Goal: Task Accomplishment & Management: Manage account settings

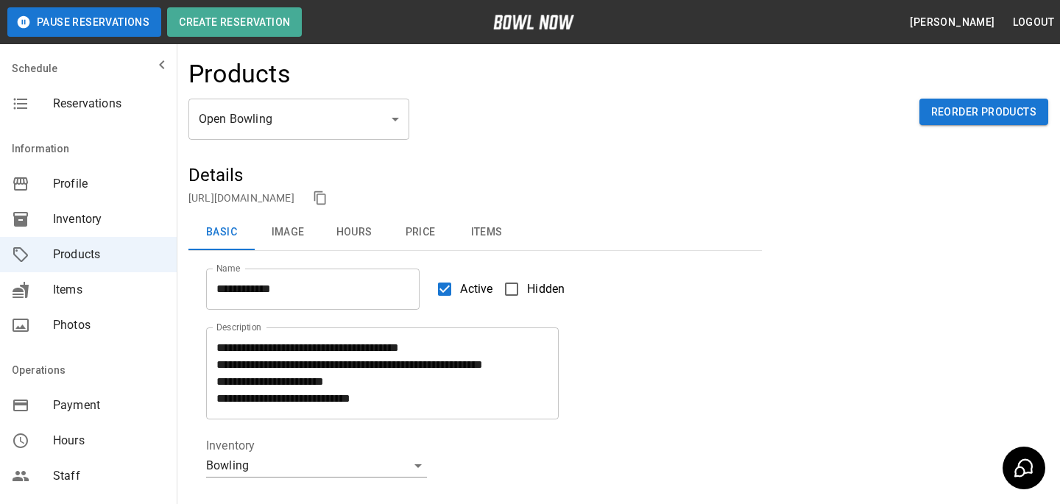
scroll to position [326, 0]
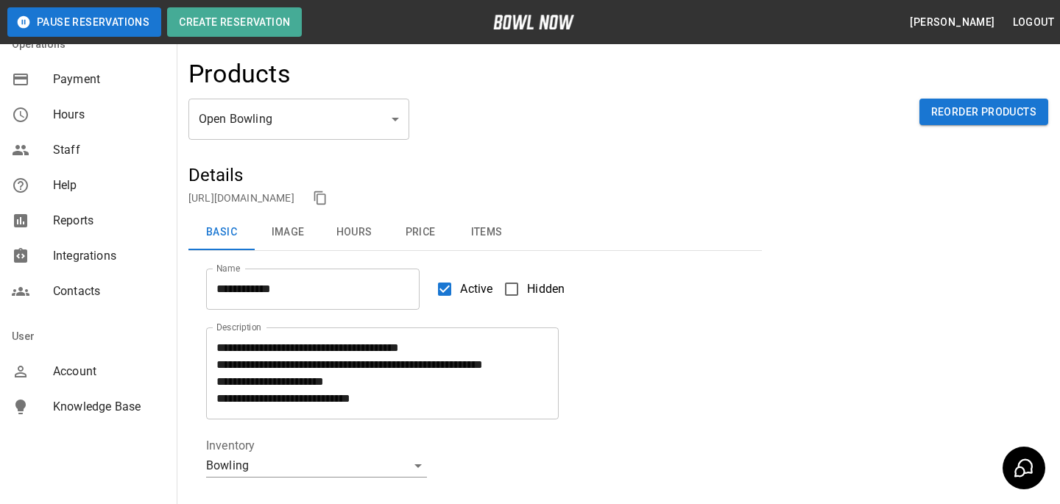
click at [45, 365] on div "mailbox folders" at bounding box center [32, 372] width 41 height 18
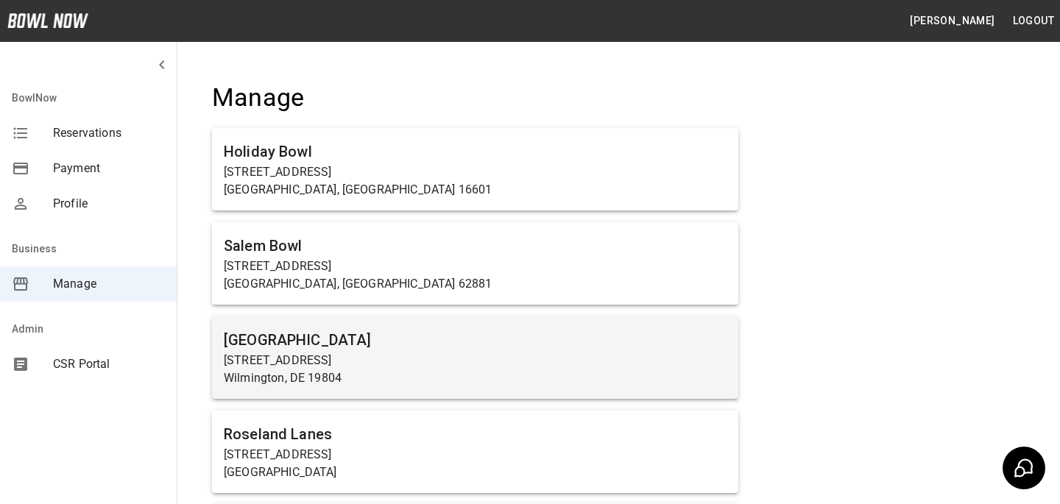
scroll to position [4988, 0]
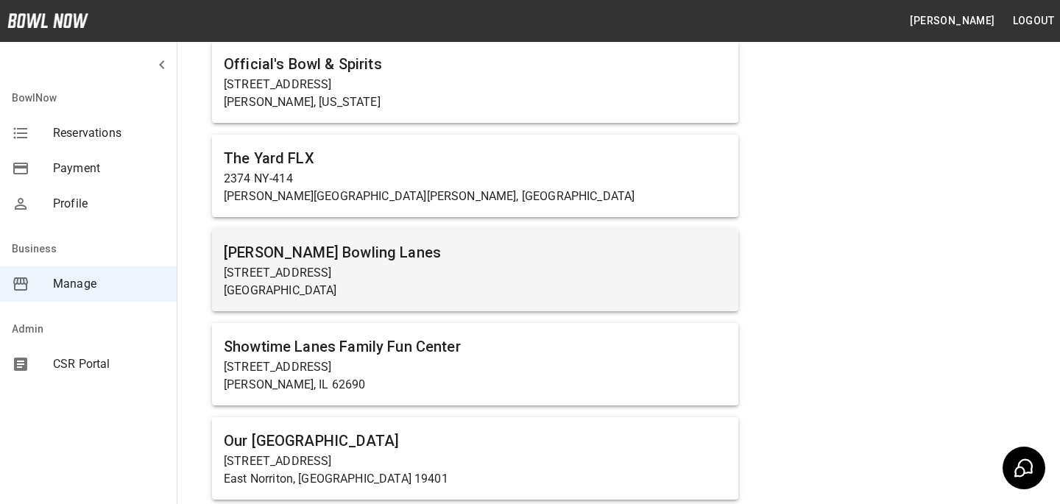
click at [426, 266] on p "[STREET_ADDRESS]" at bounding box center [475, 273] width 503 height 18
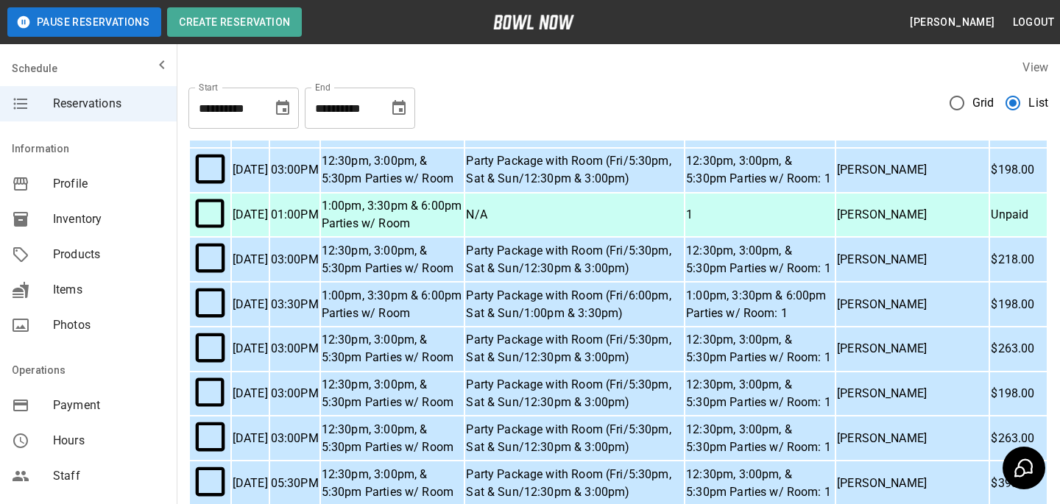
scroll to position [721, 0]
click at [642, 331] on p "Party Package with Room (Fri/5:30pm, Sat & Sun/12:30pm & 3:00pm)" at bounding box center [574, 348] width 217 height 35
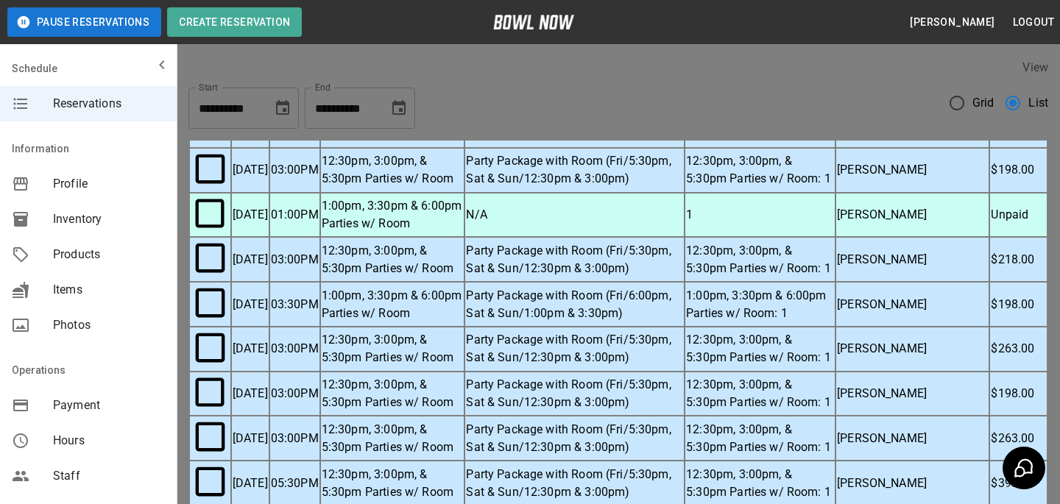
scroll to position [338, 0]
click at [821, 263] on div at bounding box center [530, 252] width 1060 height 504
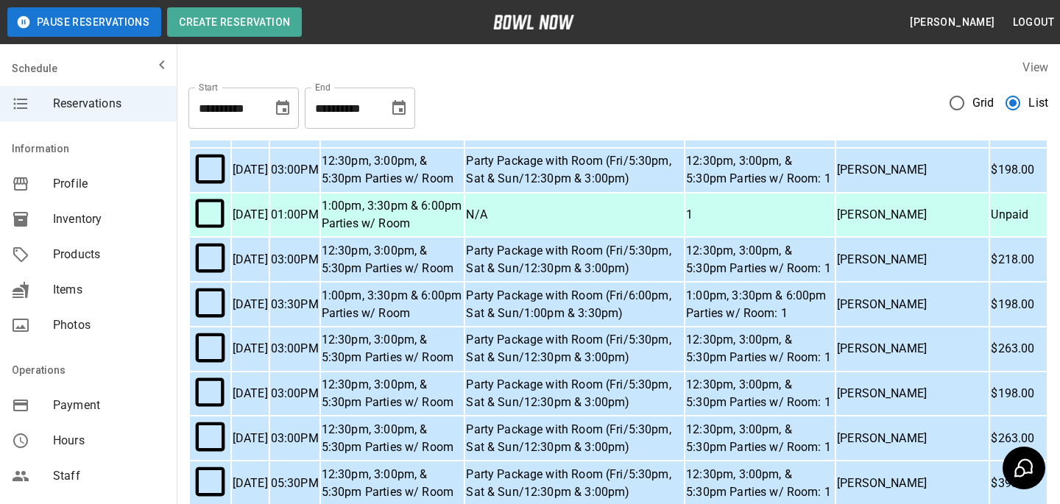
click at [593, 331] on p "Party Package with Room (Fri/5:30pm, Sat & Sun/12:30pm & 3:00pm)" at bounding box center [574, 348] width 217 height 35
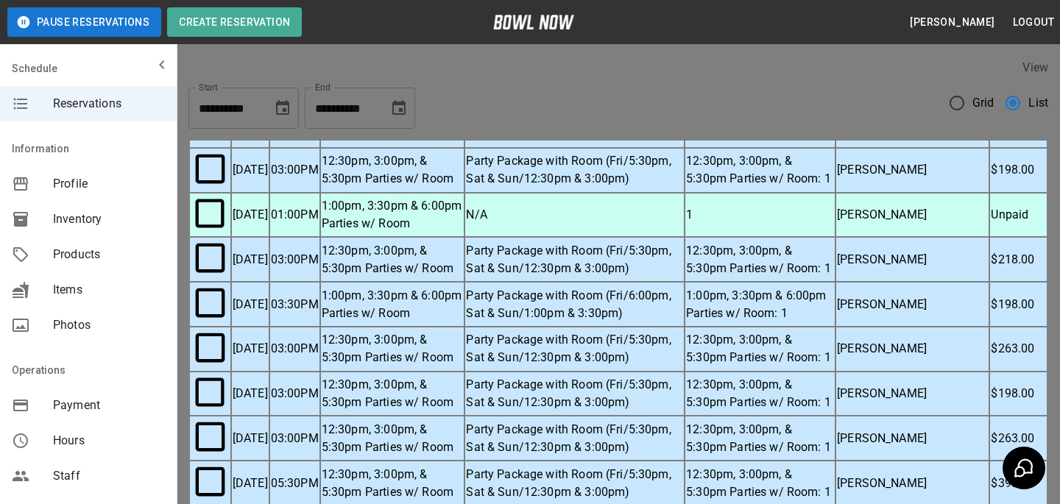
click at [786, 259] on div at bounding box center [530, 252] width 1060 height 504
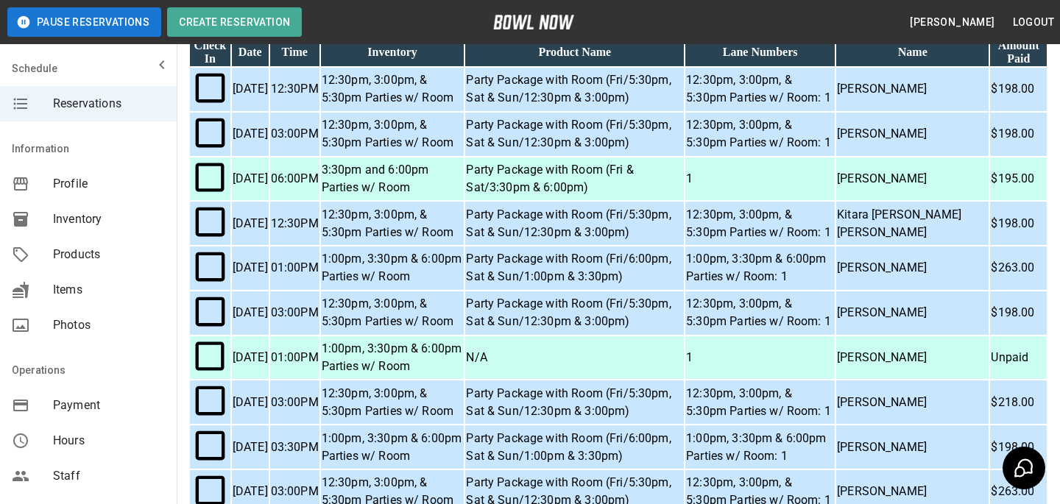
scroll to position [0, 0]
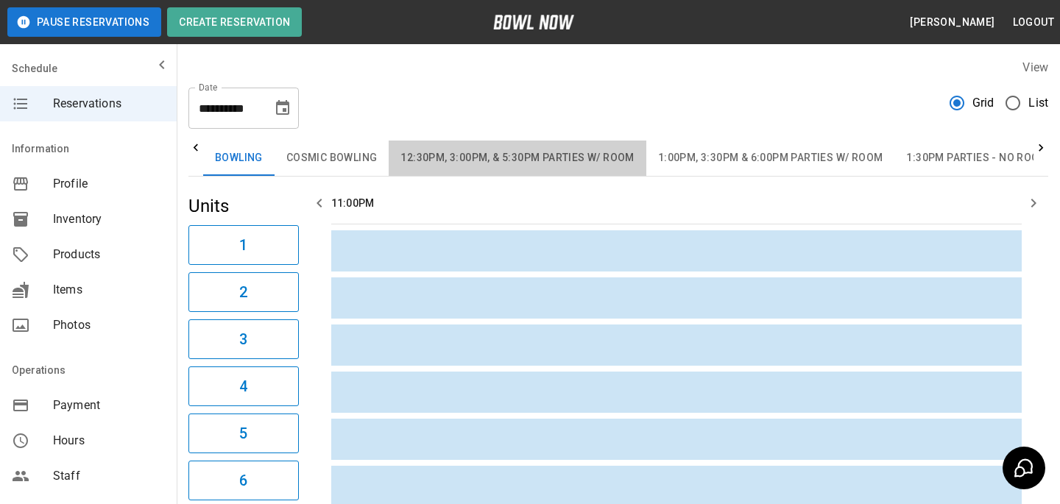
click at [548, 158] on button "12:30pm, 3:00pm, & 5:30pm Parties w/ Room" at bounding box center [517, 158] width 257 height 35
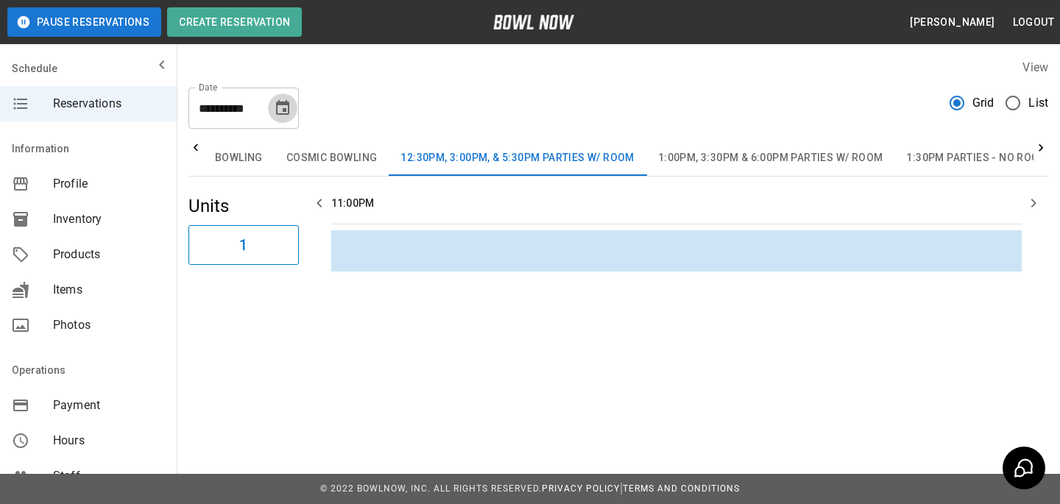
click at [273, 109] on button "Choose date, selected date is Sep 3, 2025" at bounding box center [282, 108] width 29 height 29
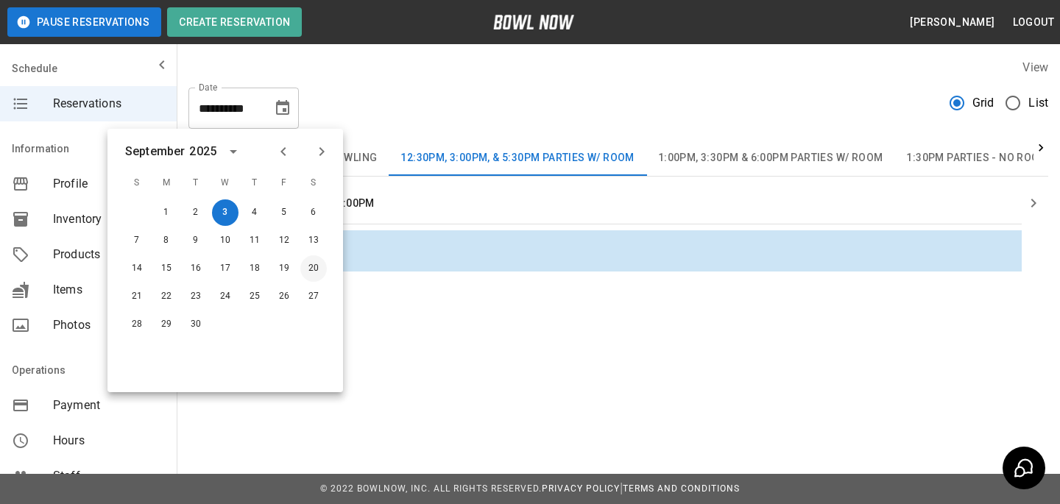
click at [320, 261] on button "20" at bounding box center [313, 268] width 27 height 27
type input "**********"
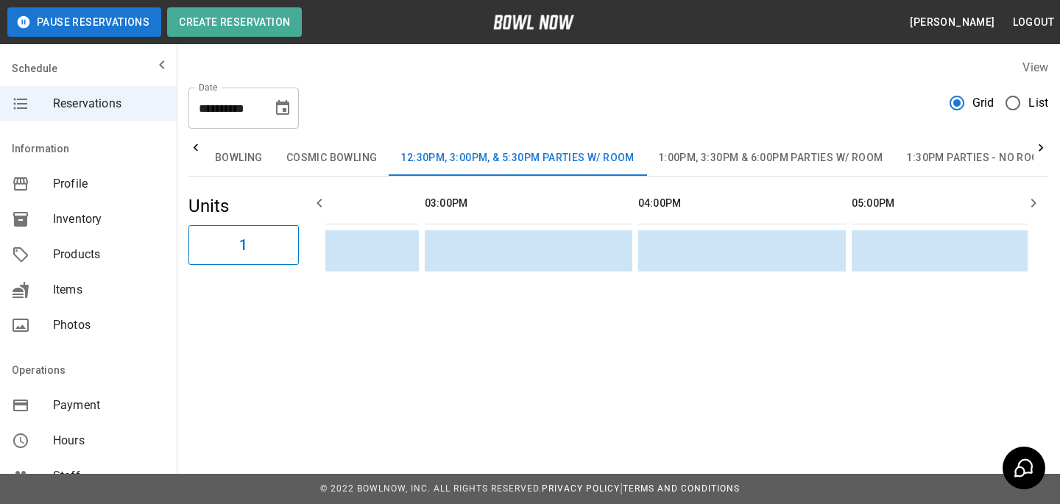
click at [355, 82] on div "**********" at bounding box center [618, 102] width 860 height 53
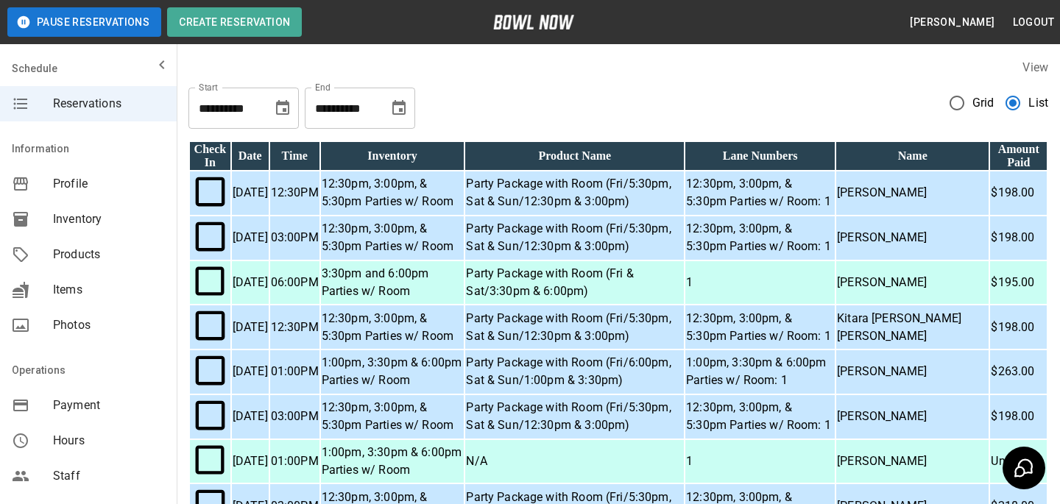
click at [278, 113] on icon "Choose date, selected date is Sep 3, 2025" at bounding box center [282, 107] width 13 height 15
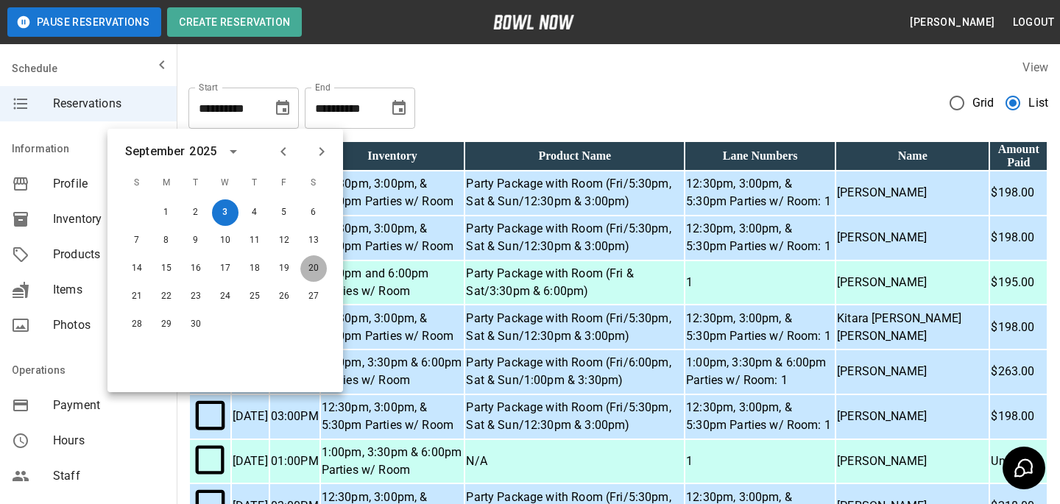
click at [307, 261] on button "20" at bounding box center [313, 268] width 27 height 27
type input "**********"
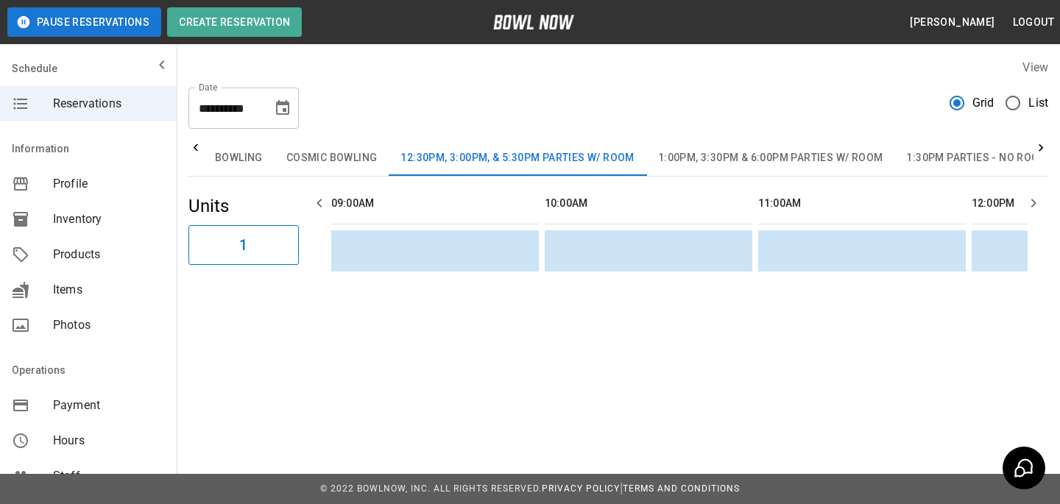
scroll to position [0, 641]
click at [527, 102] on div "**********" at bounding box center [618, 102] width 860 height 53
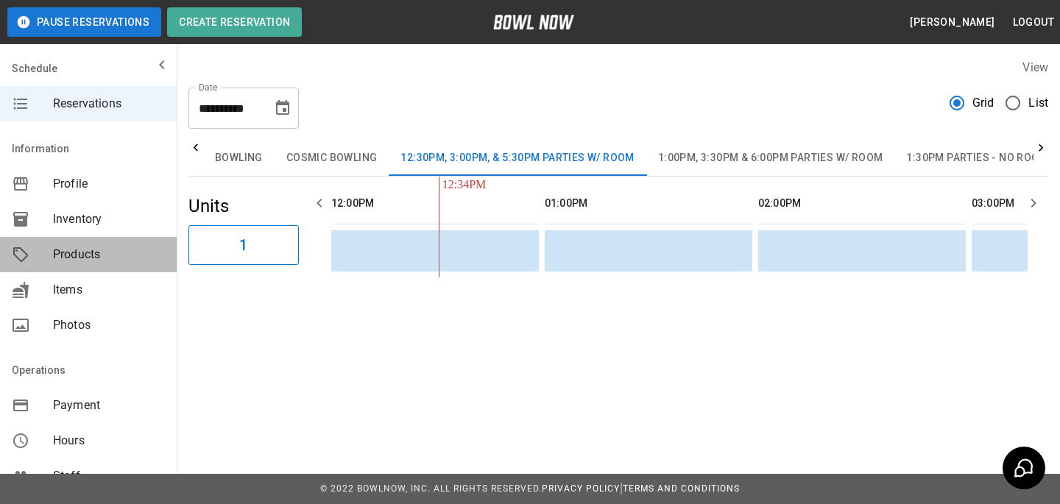
click at [139, 252] on span "Products" at bounding box center [109, 255] width 112 height 18
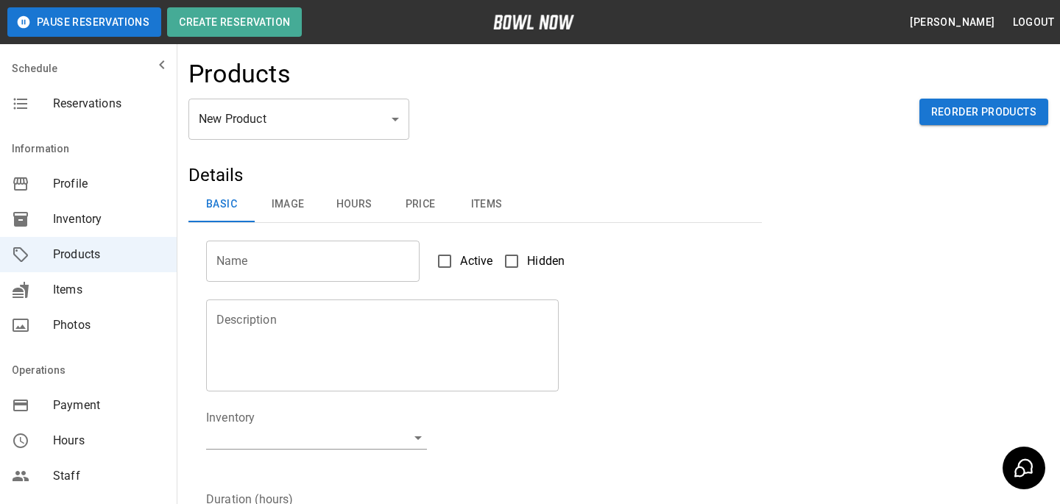
click at [275, 106] on body "Pause Reservations Create Reservation [PERSON_NAME] Logout Schedule Reservation…" at bounding box center [530, 474] width 1060 height 949
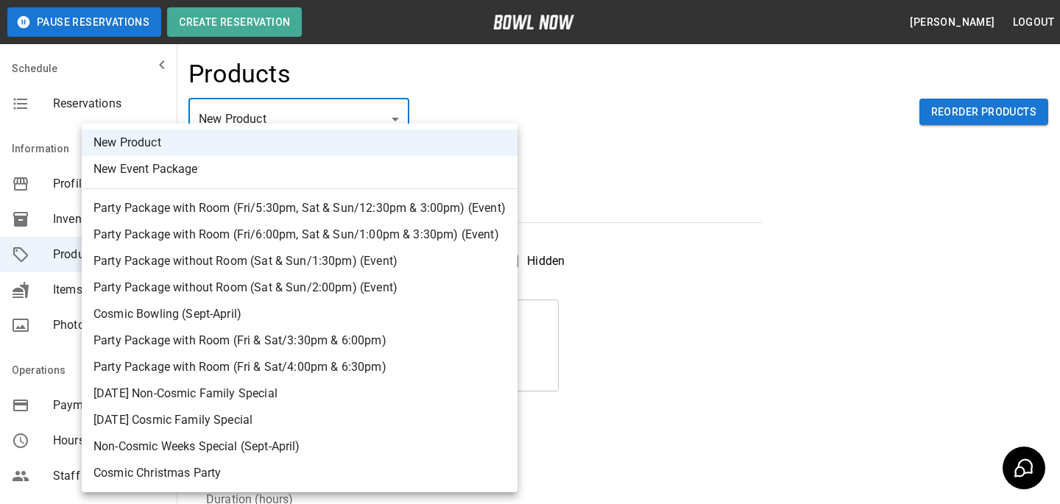
click at [578, 102] on div at bounding box center [530, 252] width 1060 height 504
click at [335, 115] on body "Pause Reservations Create Reservation [PERSON_NAME] Logout Schedule Reservation…" at bounding box center [530, 474] width 1060 height 949
click at [588, 96] on div at bounding box center [530, 252] width 1060 height 504
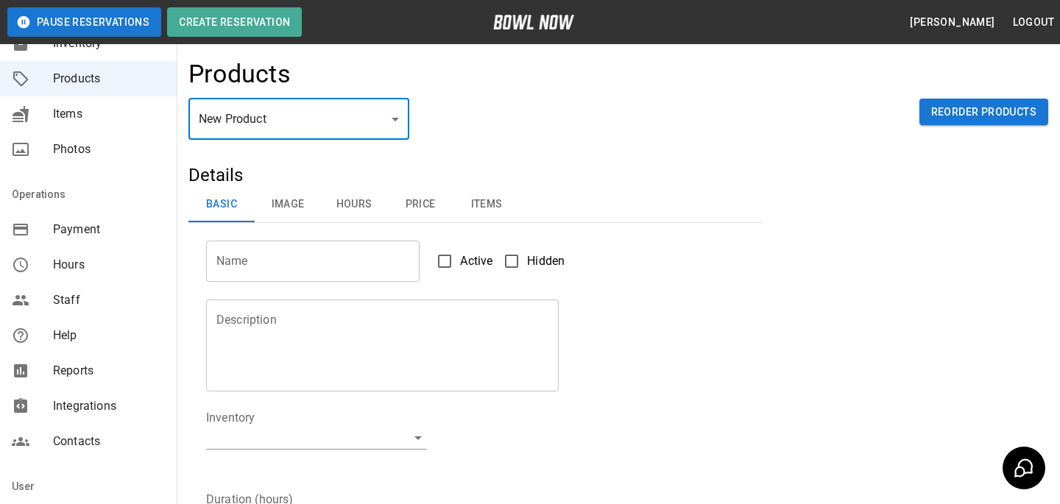
scroll to position [326, 0]
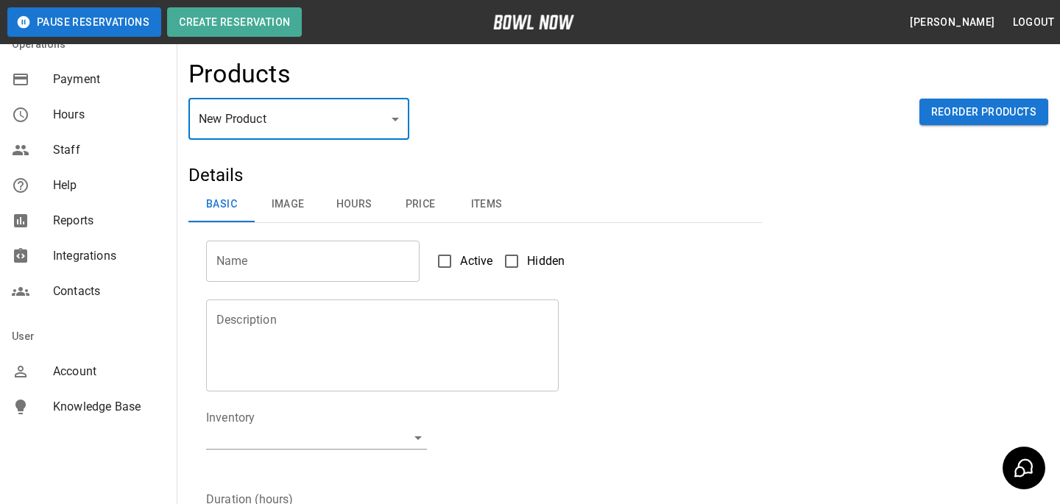
click at [87, 373] on span "Account" at bounding box center [109, 372] width 112 height 18
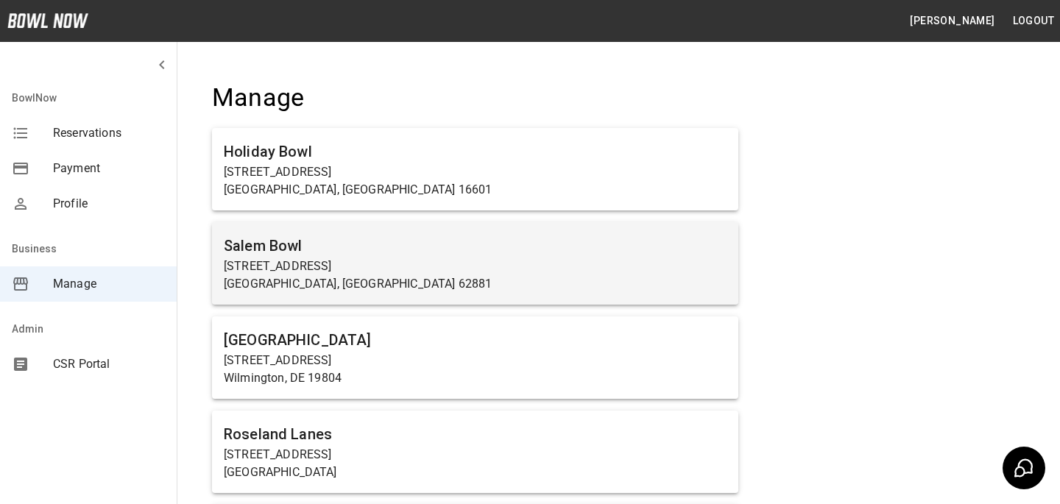
scroll to position [4988, 0]
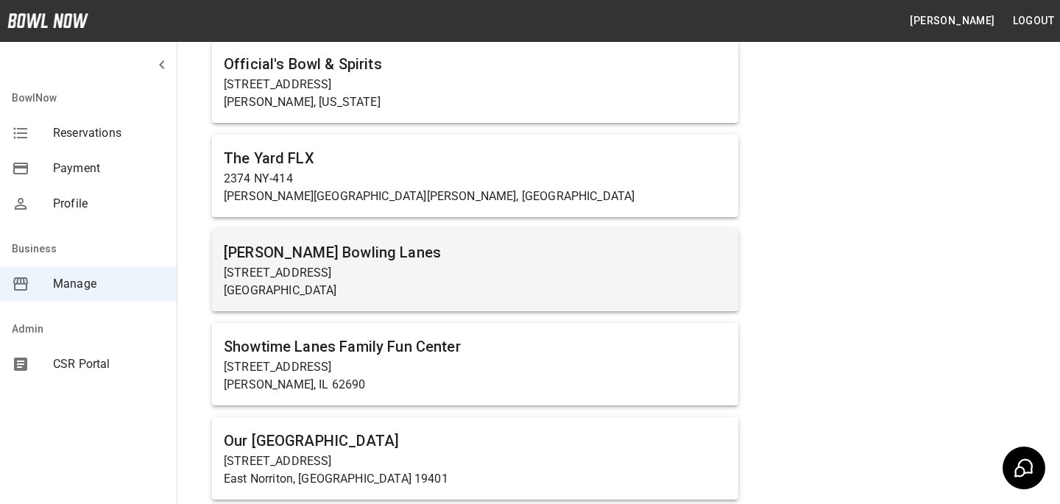
click at [309, 278] on p "[STREET_ADDRESS]" at bounding box center [475, 273] width 503 height 18
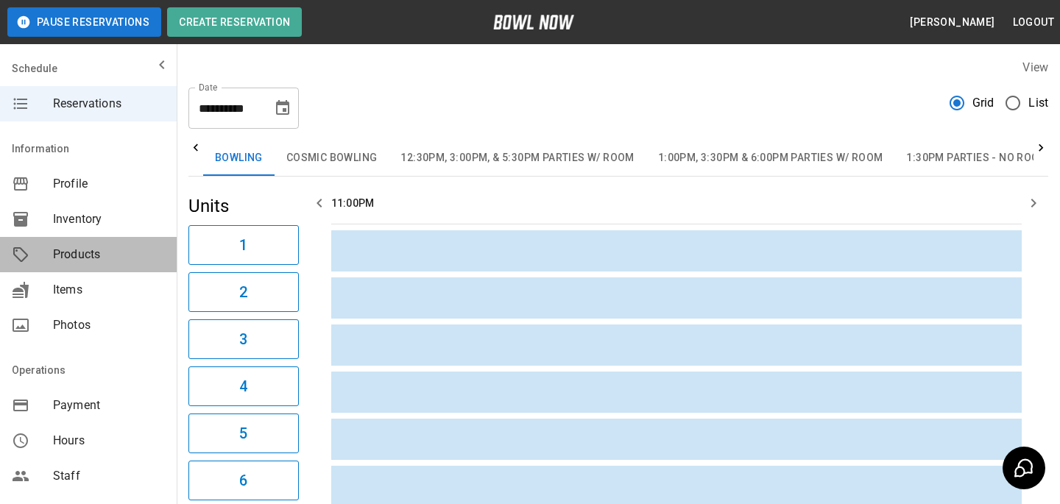
click at [113, 265] on div "Products" at bounding box center [88, 254] width 177 height 35
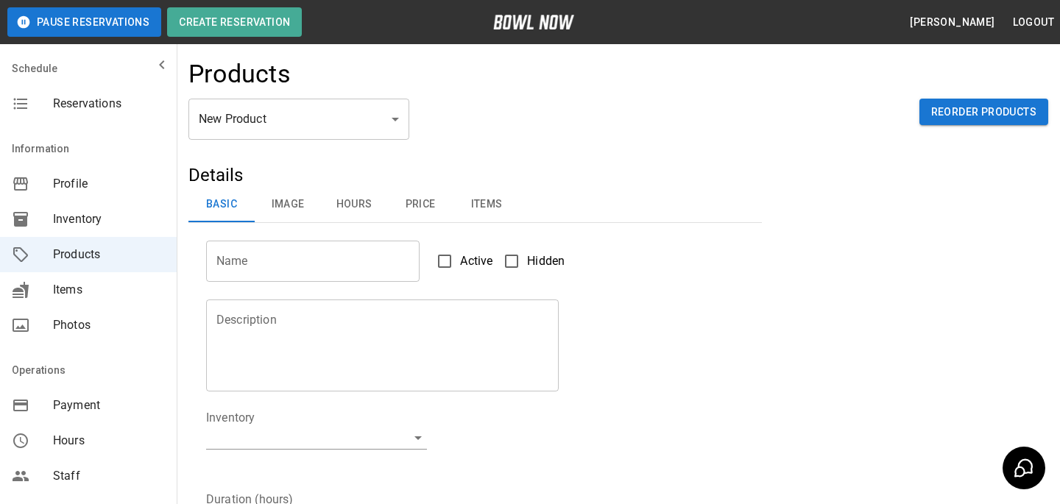
click at [336, 143] on div "New Product ** ​ Reorder Products" at bounding box center [618, 131] width 860 height 65
click at [342, 141] on div "New Product ** ​ Reorder Products" at bounding box center [618, 131] width 860 height 65
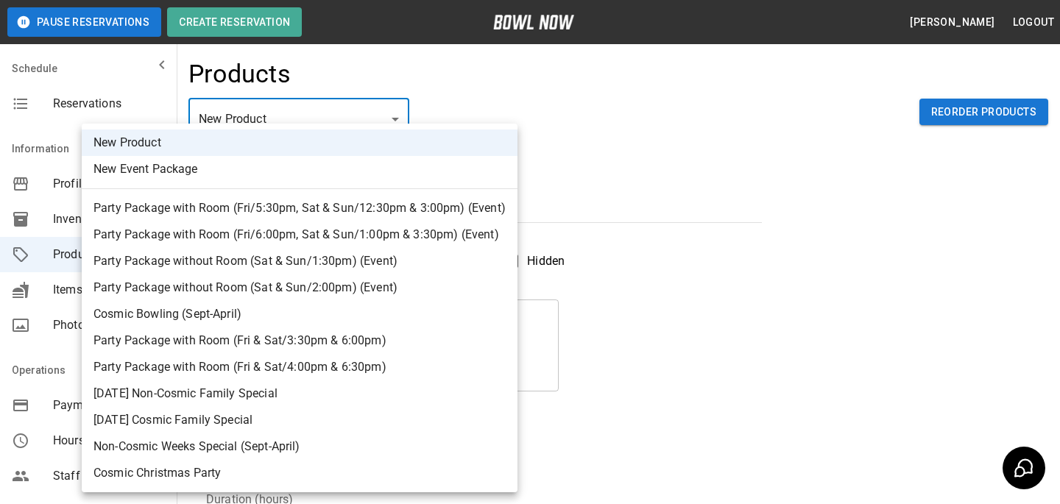
click at [375, 102] on body "Pause Reservations Create Reservation [PERSON_NAME] Logout Schedule Reservation…" at bounding box center [530, 474] width 1060 height 949
click at [309, 214] on li "Party Package with Room (Fri/5:30pm, Sat & Sun/12:30pm & 3:00pm) (Event)" at bounding box center [300, 208] width 436 height 27
type input "*"
type input "**********"
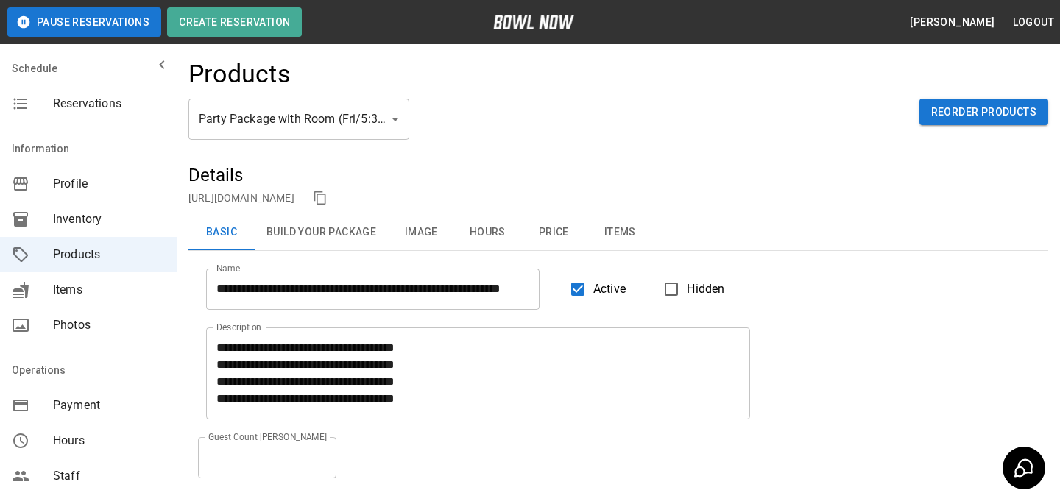
click at [584, 306] on div "**********" at bounding box center [609, 280] width 842 height 59
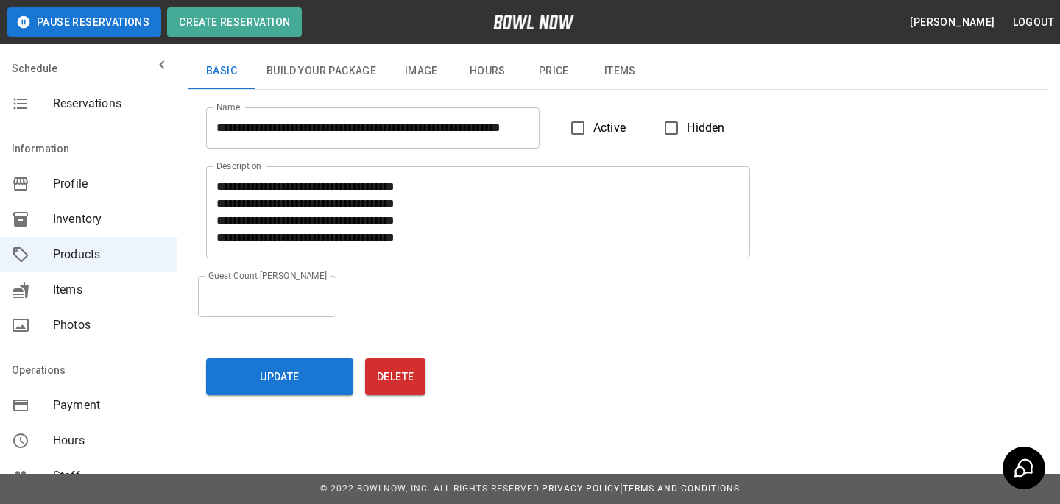
click at [228, 328] on div "**********" at bounding box center [618, 168] width 860 height 333
click at [228, 356] on div "Update Delete" at bounding box center [493, 374] width 574 height 43
click at [228, 367] on button "Update" at bounding box center [279, 377] width 147 height 37
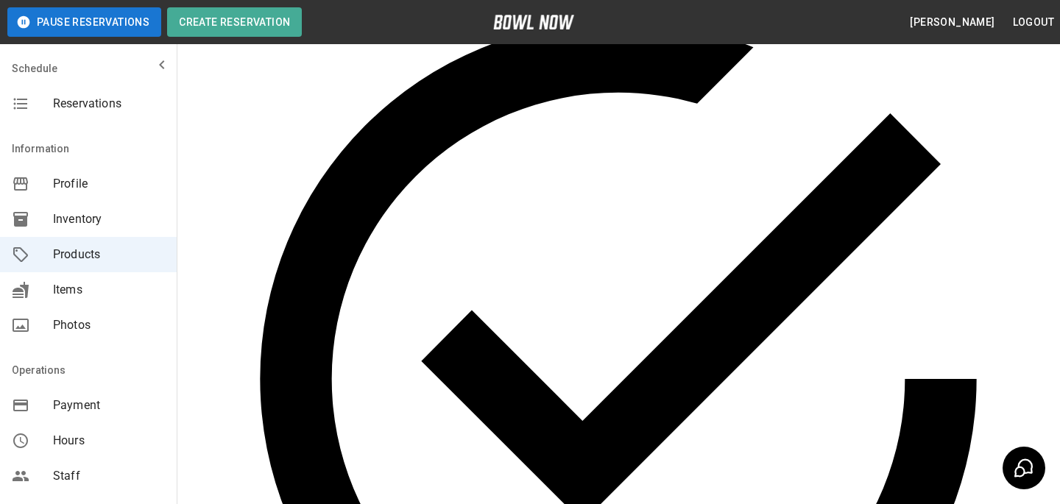
scroll to position [0, 0]
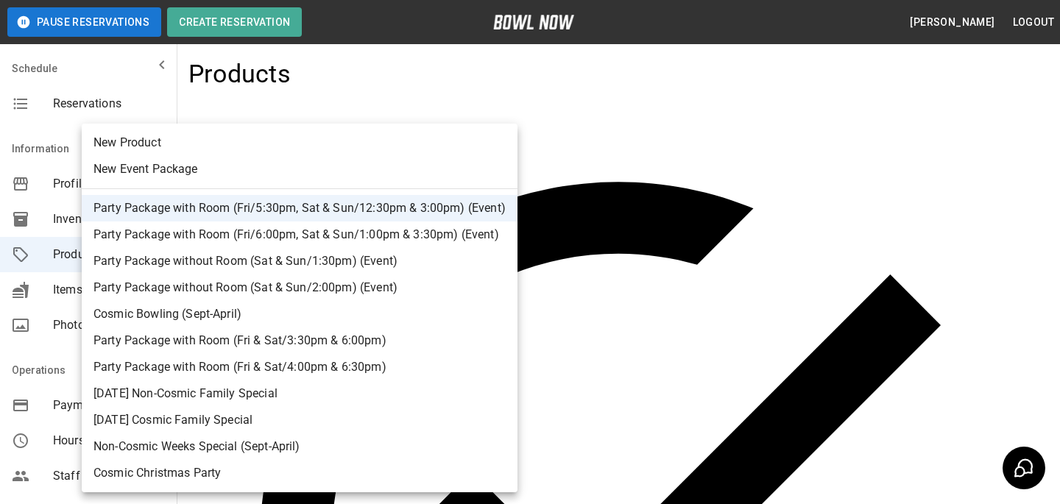
click at [360, 233] on li "Party Package with Room (Fri/6:00pm, Sat & Sun/1:00pm & 3:30pm) (Event)" at bounding box center [300, 235] width 436 height 27
type input "*"
type input "**********"
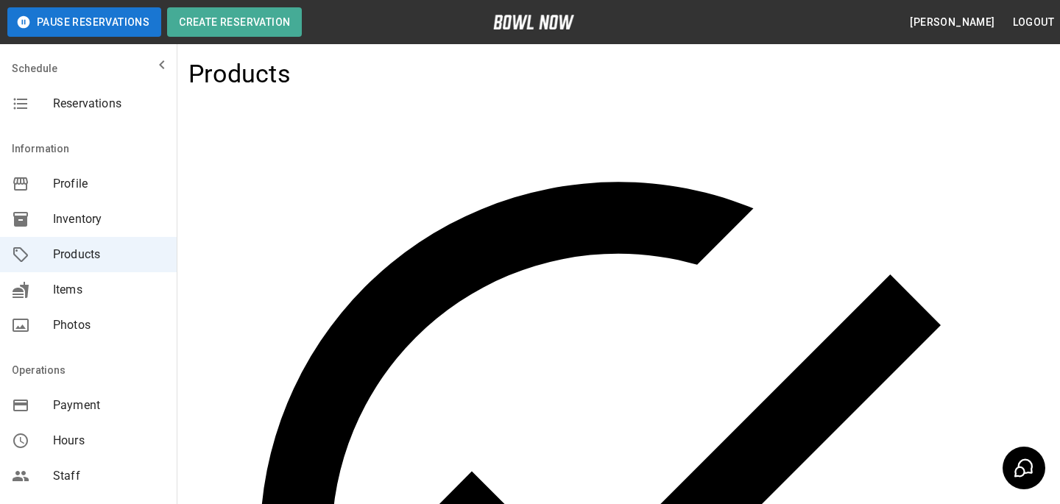
scroll to position [220, 0]
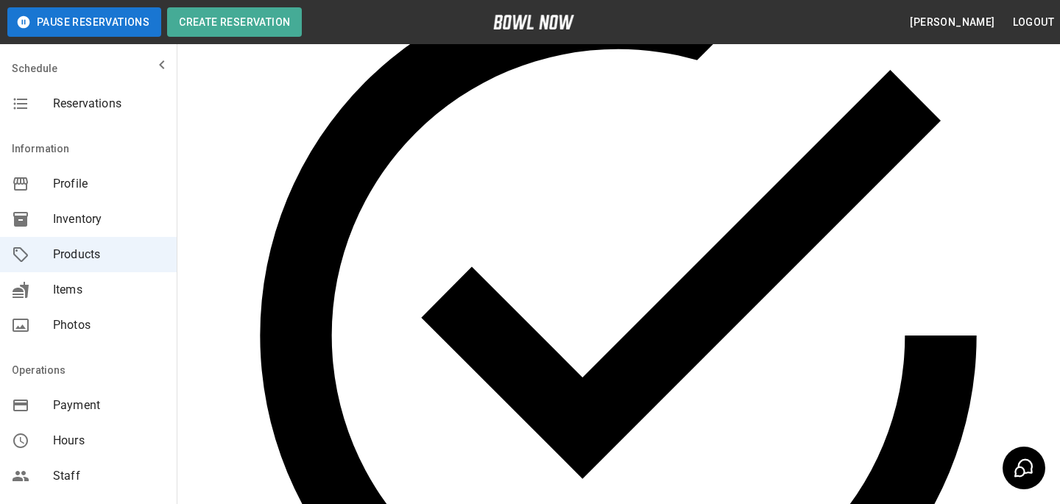
scroll to position [0, 0]
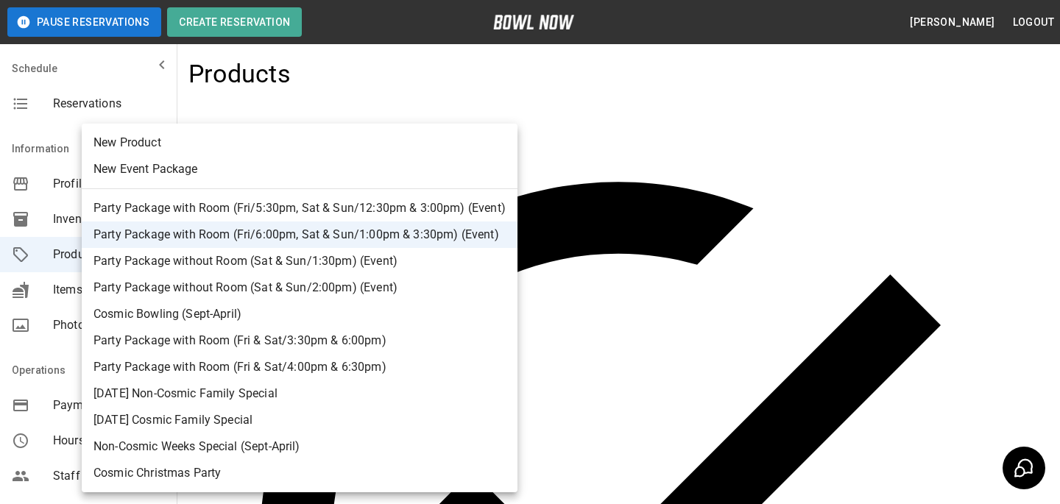
click at [373, 251] on li "Party Package without Room (Sat & Sun/1:30pm) (Event)" at bounding box center [300, 261] width 436 height 27
type input "*"
type input "**********"
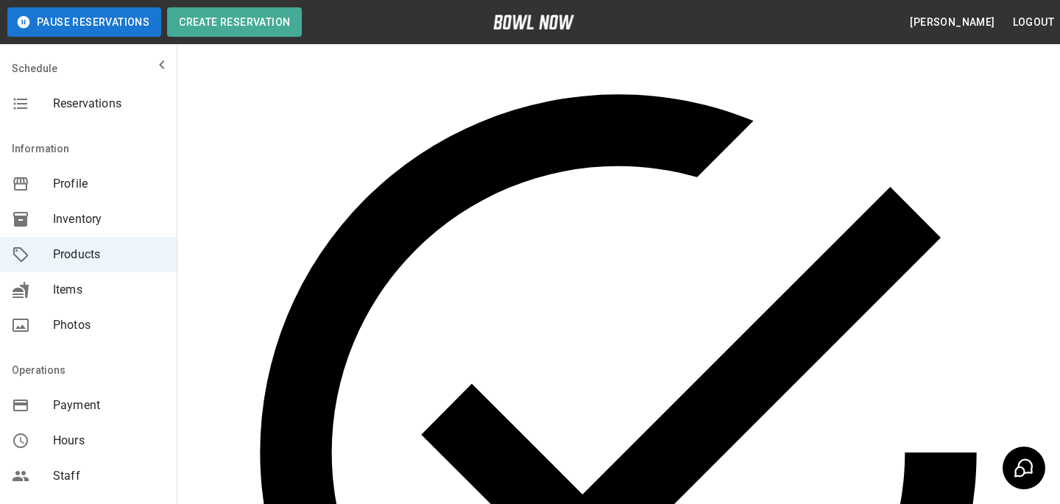
scroll to position [220, 0]
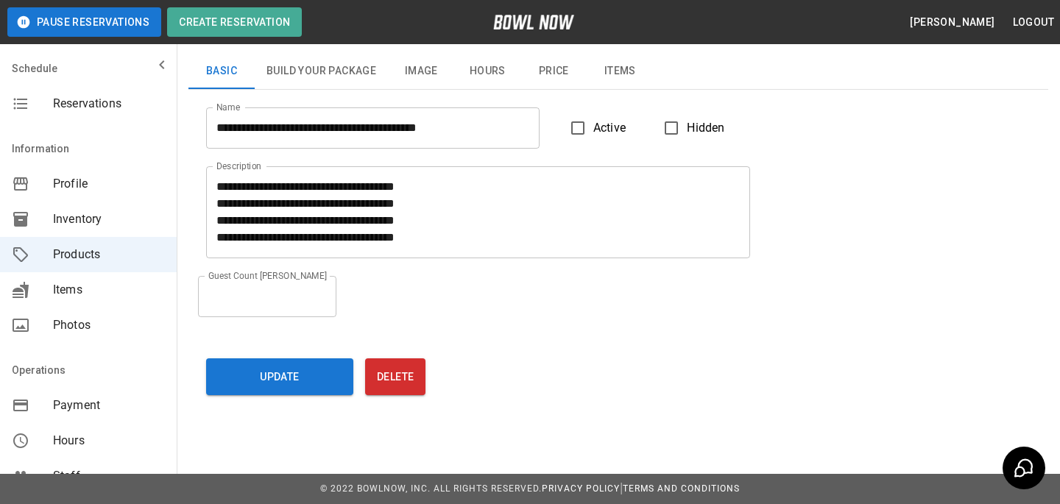
scroll to position [0, 0]
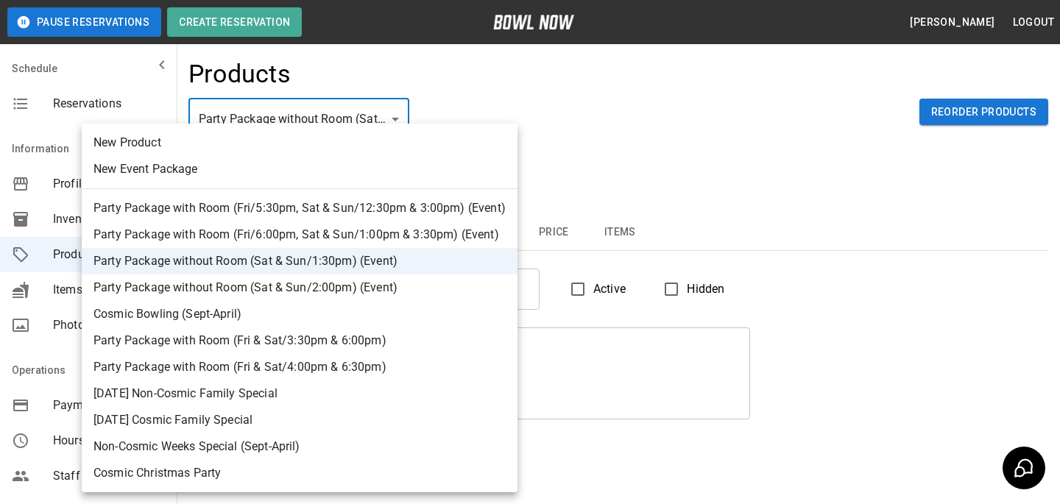
click at [375, 125] on body "**********" at bounding box center [530, 333] width 1060 height 666
click at [370, 280] on li "Party Package without Room (Sat & Sun/2:00pm) (Event)" at bounding box center [300, 288] width 436 height 27
type input "*"
type input "**********"
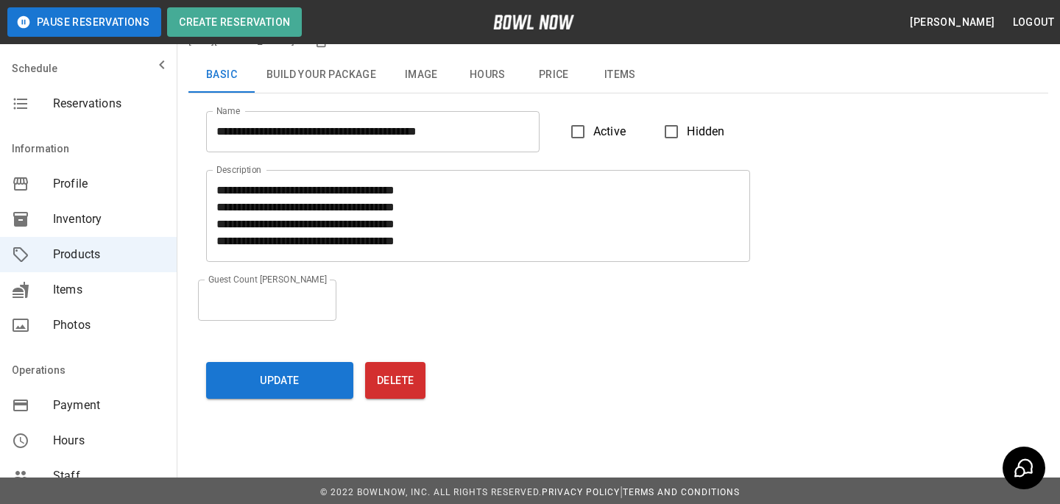
scroll to position [161, 0]
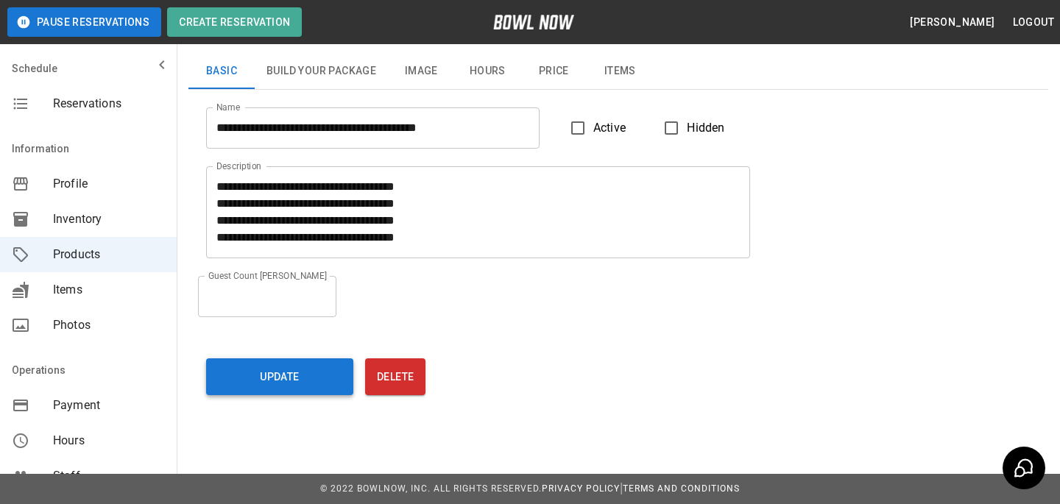
click at [287, 376] on button "Update" at bounding box center [279, 377] width 147 height 37
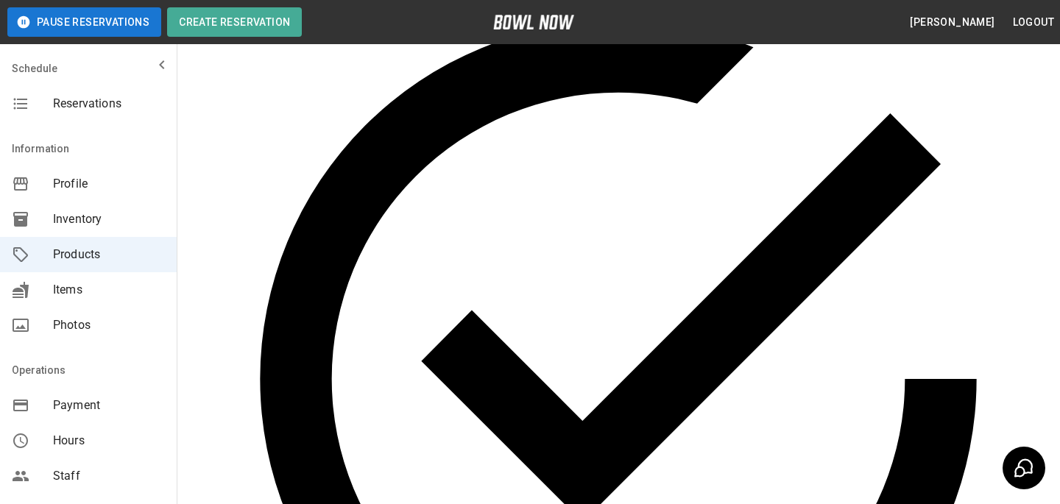
scroll to position [0, 0]
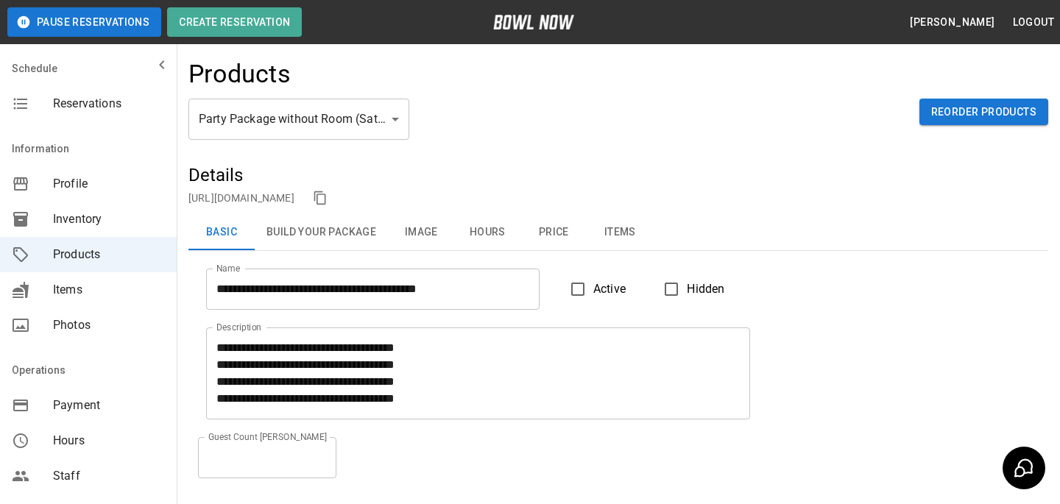
click at [337, 113] on body "**********" at bounding box center [530, 333] width 1060 height 666
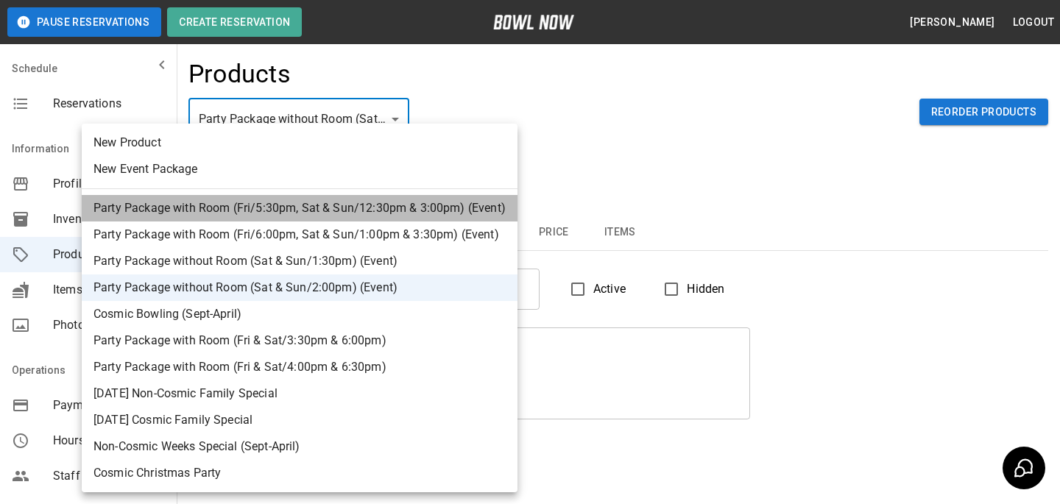
click at [434, 202] on li "Party Package with Room (Fri/5:30pm, Sat & Sun/12:30pm & 3:00pm) (Event)" at bounding box center [300, 208] width 436 height 27
type input "*"
type input "**********"
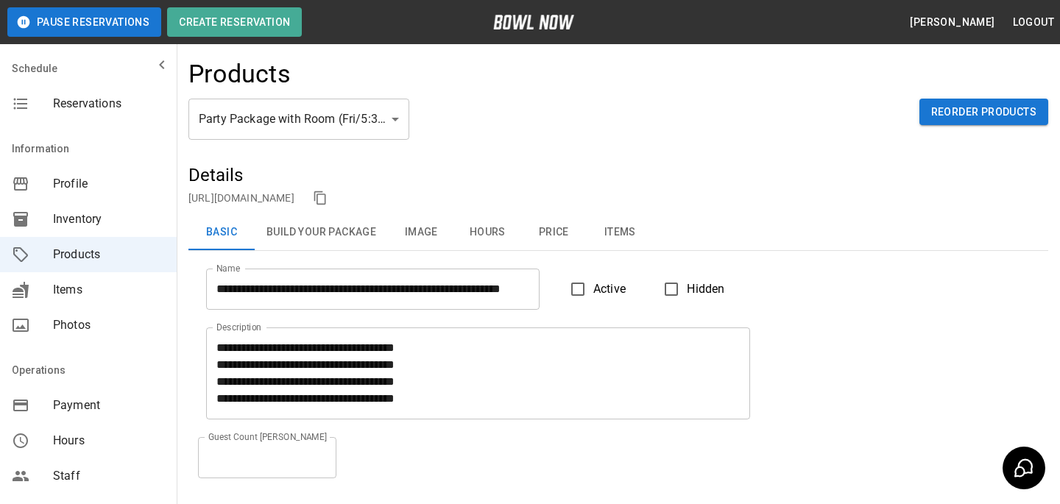
click at [504, 130] on div "Party Package with Room (Fri/5:30pm, Sat & Sun/12:30pm & 3:00pm) (Event) * ​ Re…" at bounding box center [618, 131] width 860 height 65
click at [123, 93] on div "Reservations" at bounding box center [88, 103] width 177 height 35
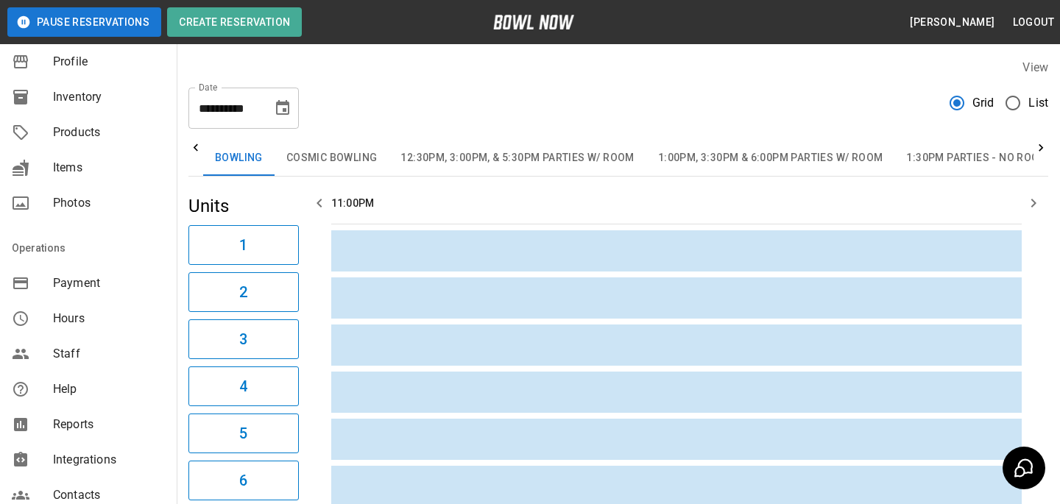
scroll to position [326, 0]
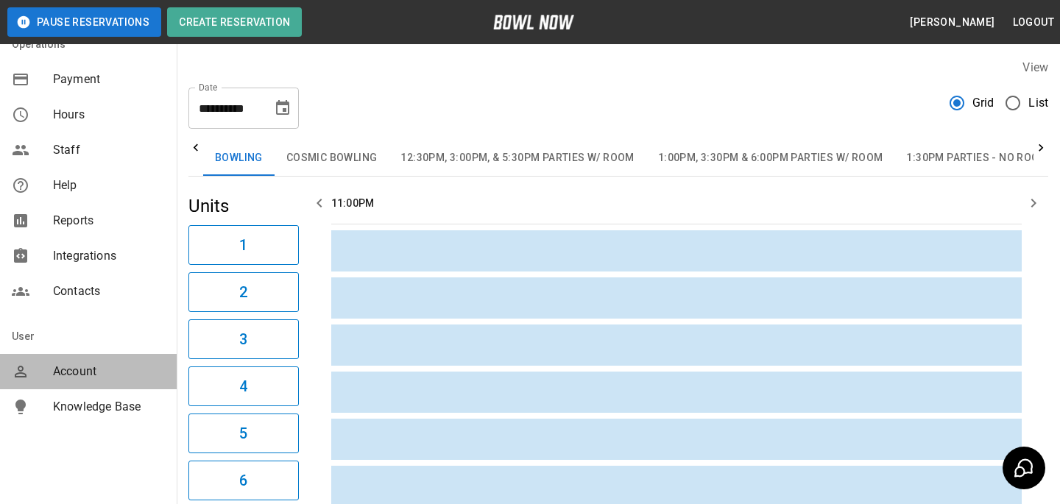
click at [113, 360] on div "Account" at bounding box center [88, 371] width 177 height 35
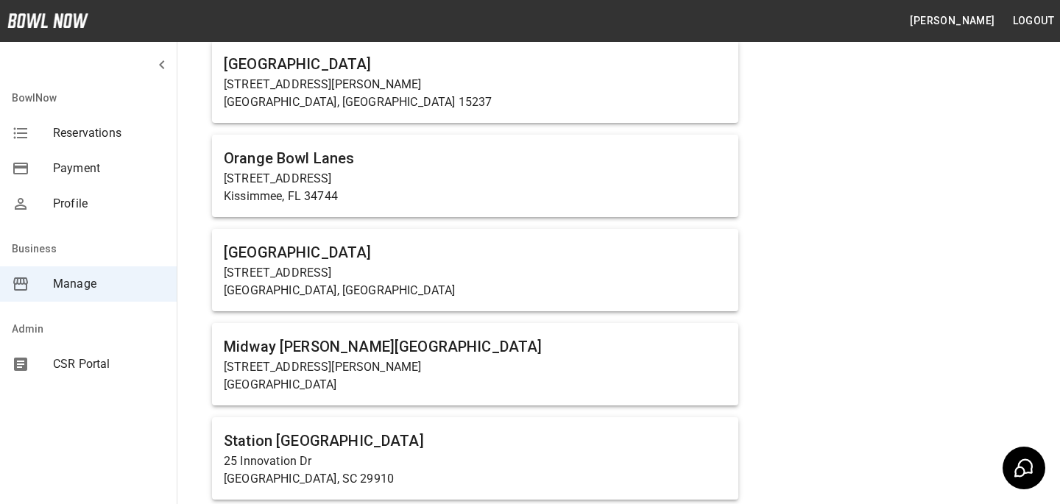
scroll to position [6119, 0]
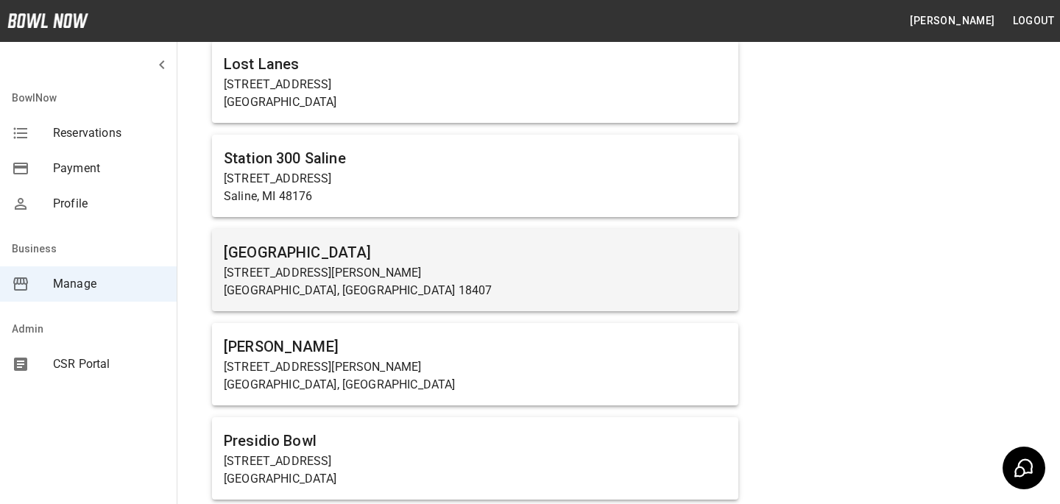
click at [366, 266] on p "[STREET_ADDRESS][PERSON_NAME]" at bounding box center [475, 273] width 503 height 18
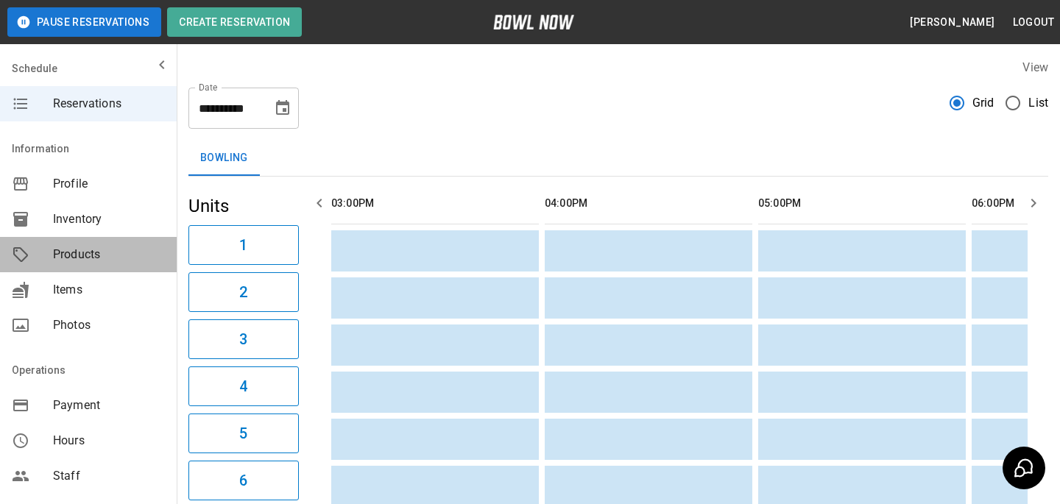
click at [106, 256] on span "Products" at bounding box center [109, 255] width 112 height 18
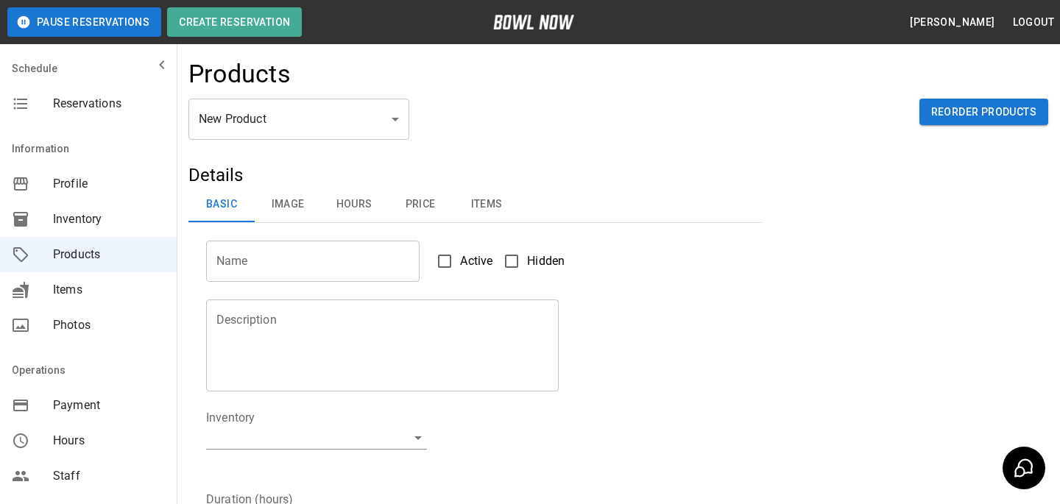
click at [241, 116] on body "Pause Reservations Create Reservation [PERSON_NAME] Logout Schedule Reservation…" at bounding box center [530, 474] width 1060 height 949
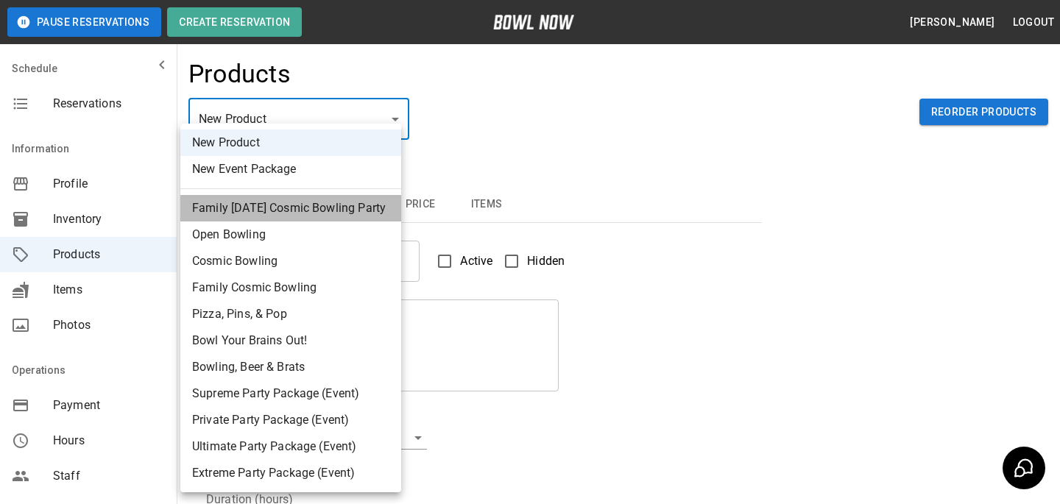
click at [392, 214] on li "Family [DATE] Cosmic Bowling Party" at bounding box center [290, 208] width 221 height 27
type input "*"
type input "**********"
type input "*"
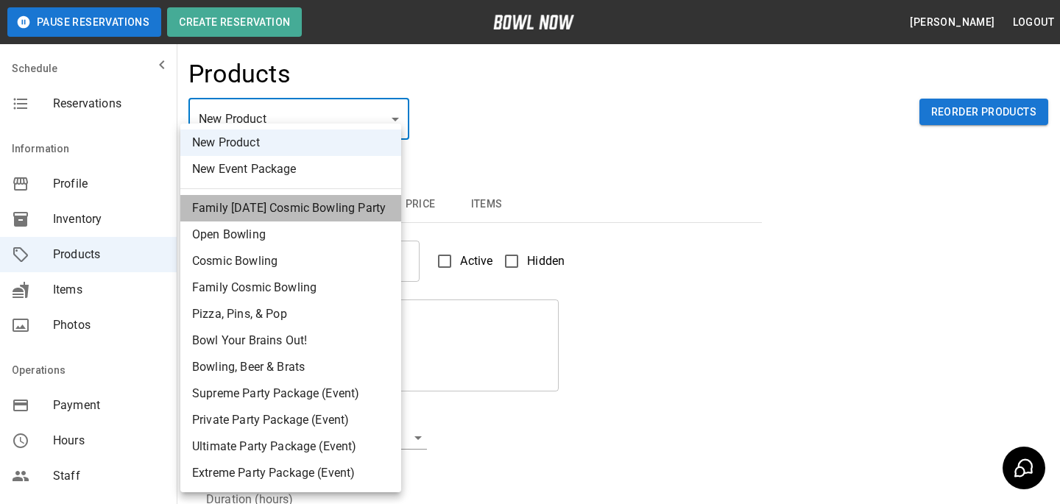
type input "*"
type input "**"
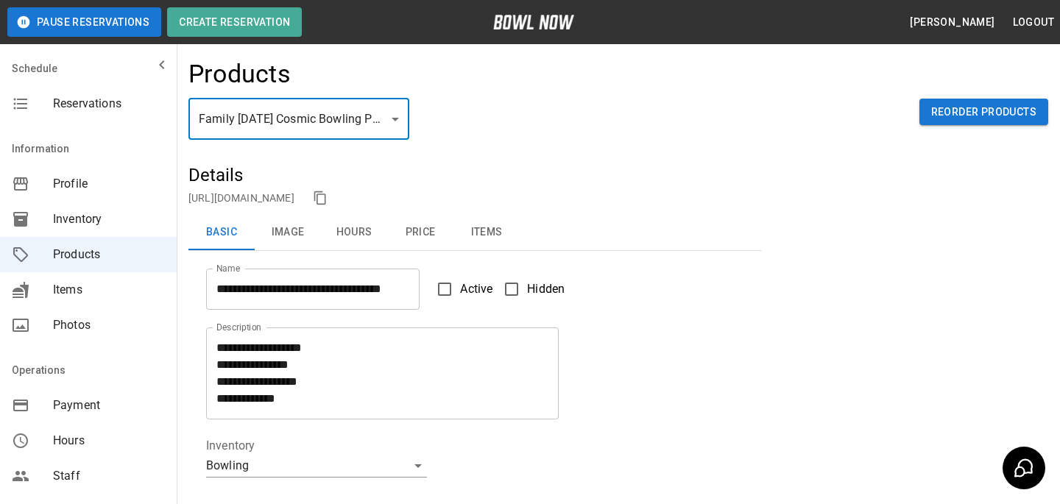
click at [300, 242] on button "Image" at bounding box center [288, 232] width 66 height 35
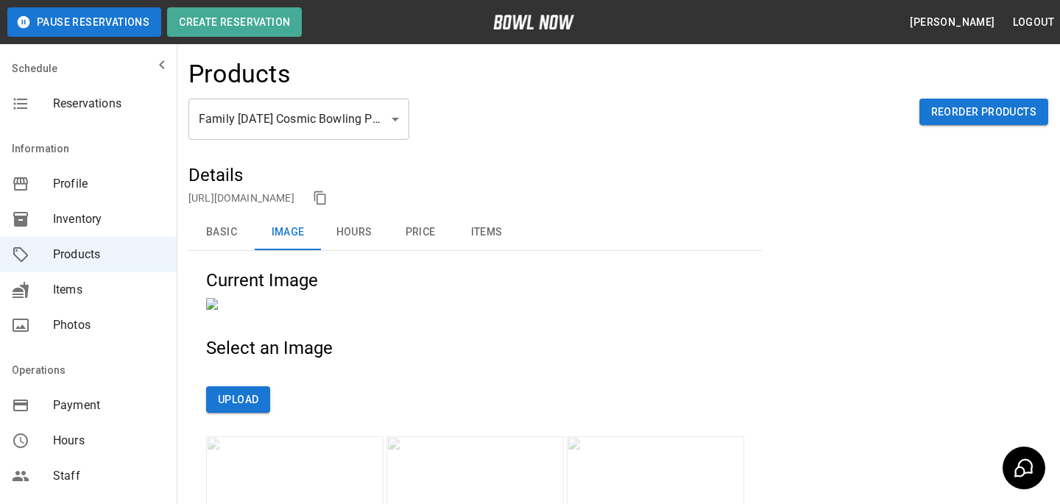
click at [226, 247] on button "Basic" at bounding box center [221, 232] width 66 height 35
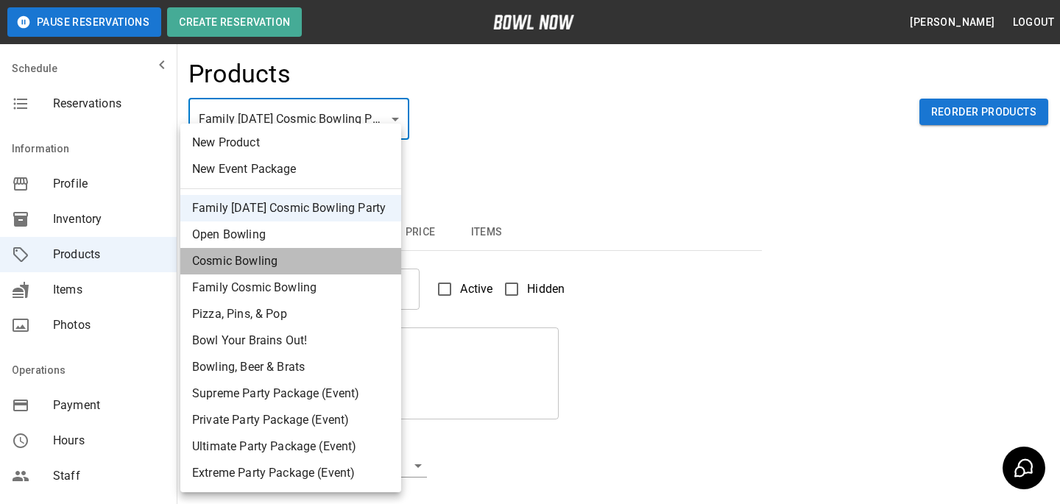
drag, startPoint x: 345, startPoint y: 250, endPoint x: 346, endPoint y: 242, distance: 7.4
click at [346, 242] on ul "New Product New Event Package Family [DATE] Cosmic Bowling Party Open Bowling C…" at bounding box center [290, 308] width 221 height 369
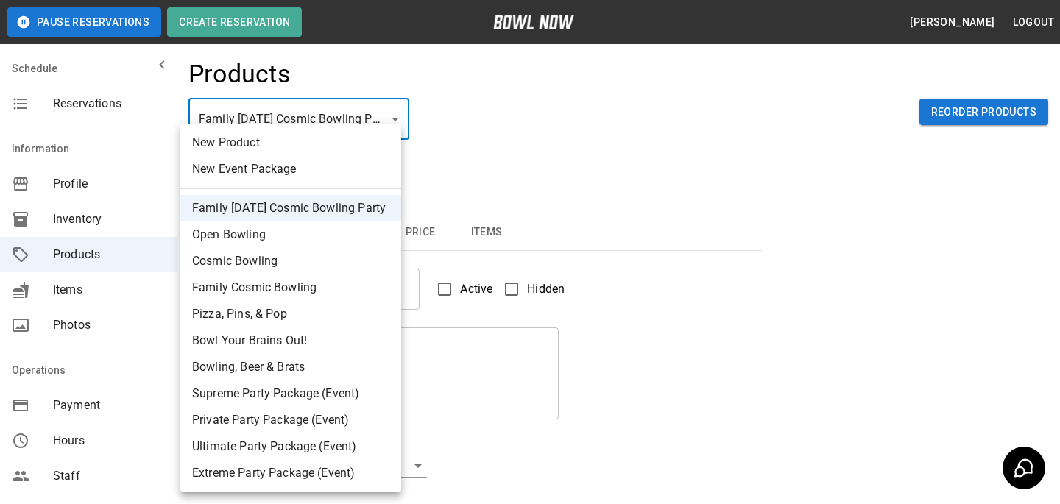
click at [346, 242] on li "Open Bowling" at bounding box center [290, 235] width 221 height 27
type input "*"
type input "**********"
type input "*"
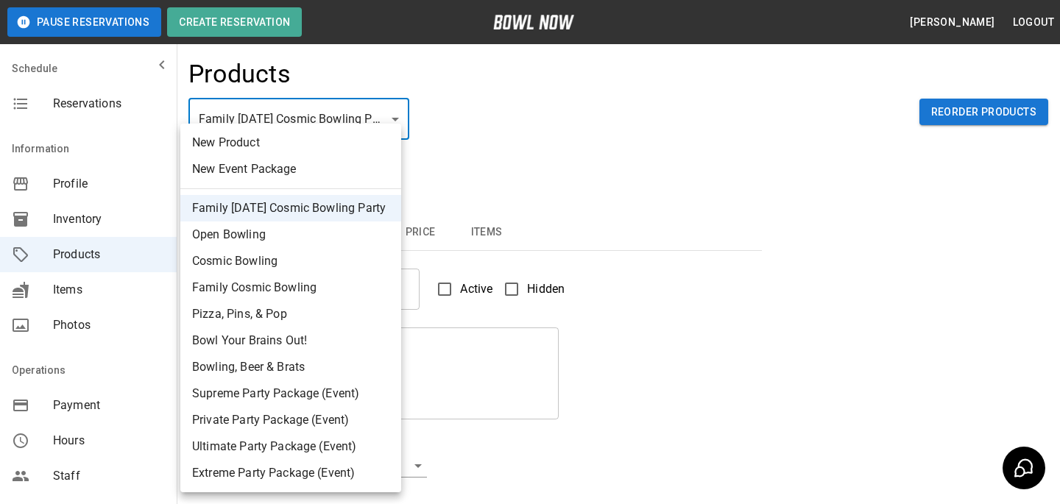
type input "**"
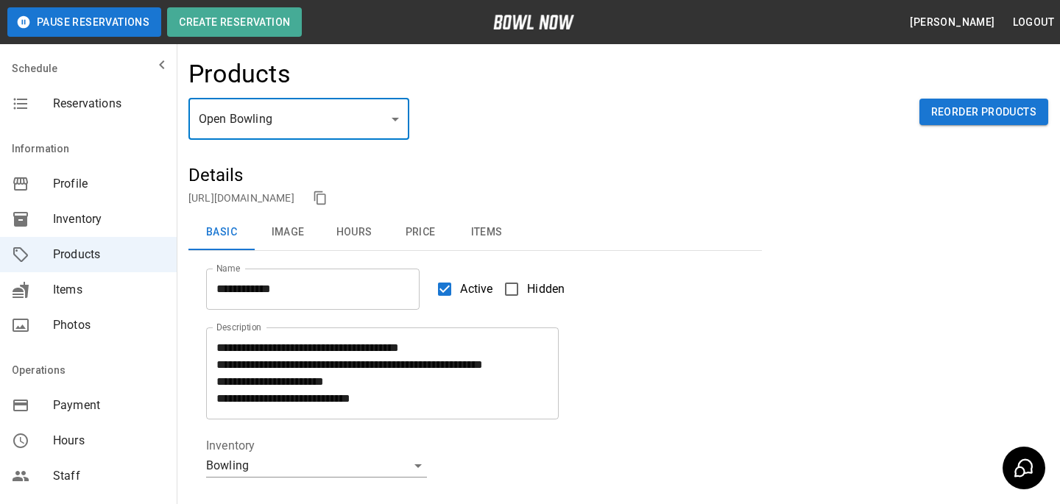
click at [331, 201] on button "copy link" at bounding box center [320, 198] width 22 height 22
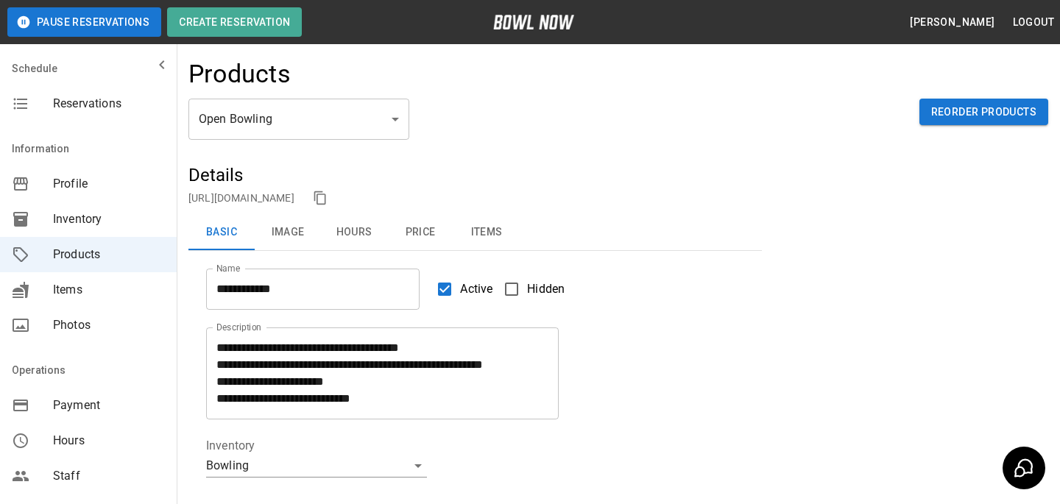
click at [295, 197] on link "[URL][DOMAIN_NAME]" at bounding box center [241, 198] width 106 height 12
click at [416, 233] on button "Price" at bounding box center [420, 232] width 66 height 35
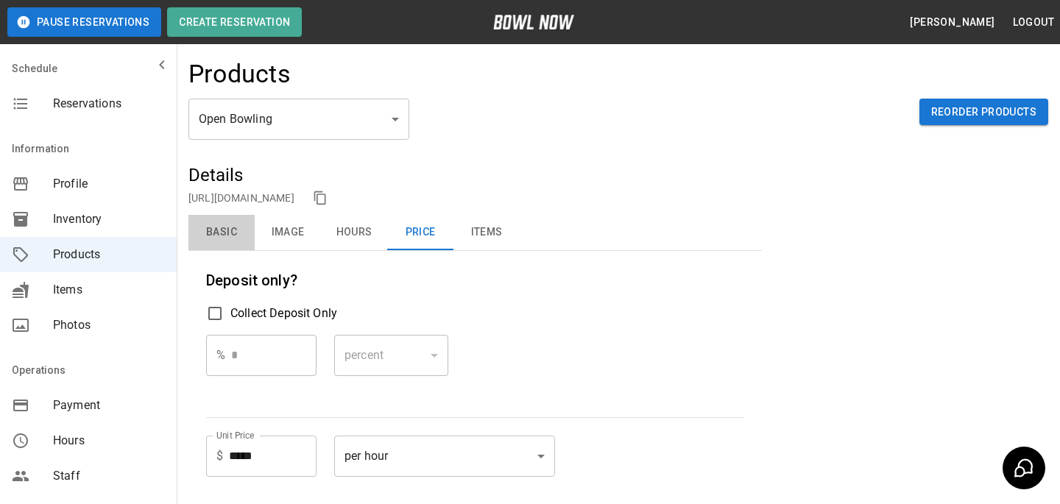
click at [230, 230] on button "Basic" at bounding box center [221, 232] width 66 height 35
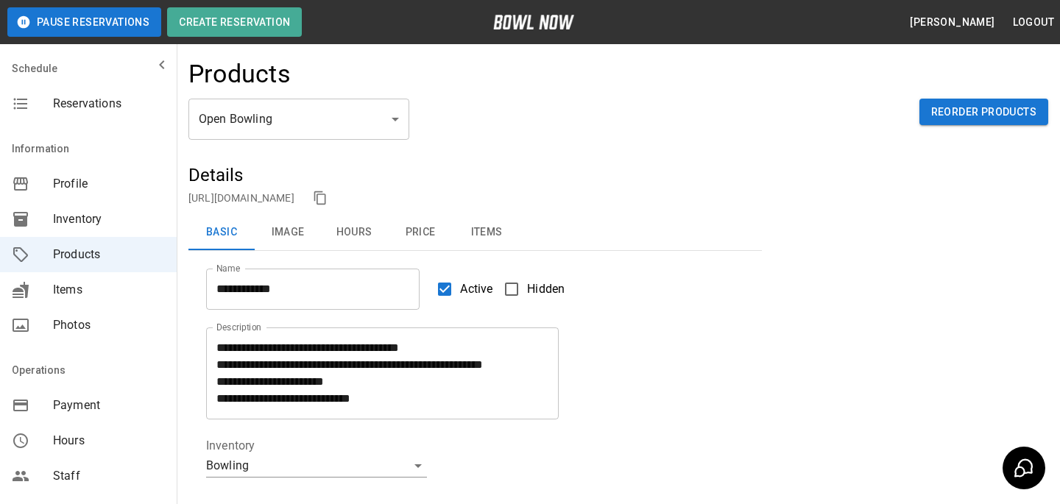
click at [423, 228] on button "Price" at bounding box center [420, 232] width 66 height 35
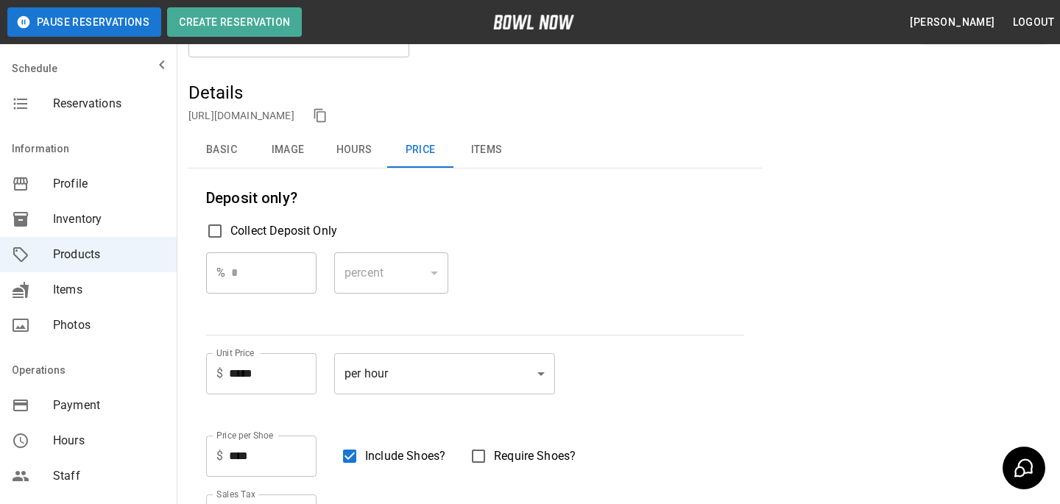
scroll to position [93, 0]
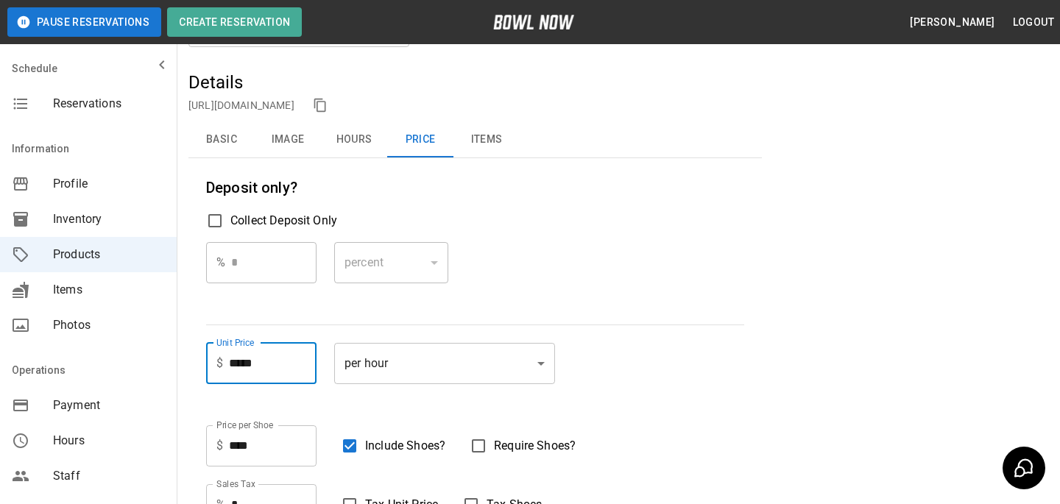
click at [240, 367] on input "*****" at bounding box center [273, 363] width 88 height 41
type input "*****"
click at [311, 304] on div "% * ​" at bounding box center [261, 274] width 110 height 65
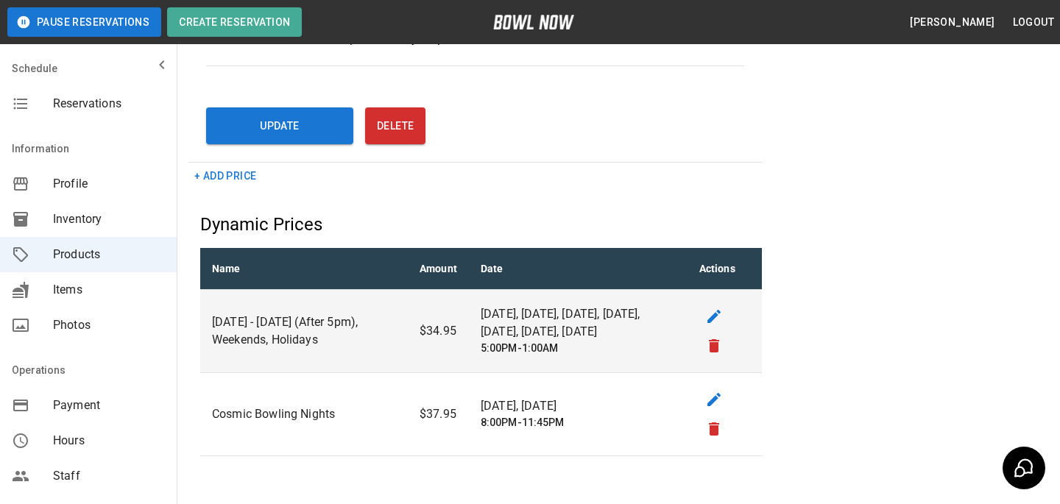
scroll to position [654, 0]
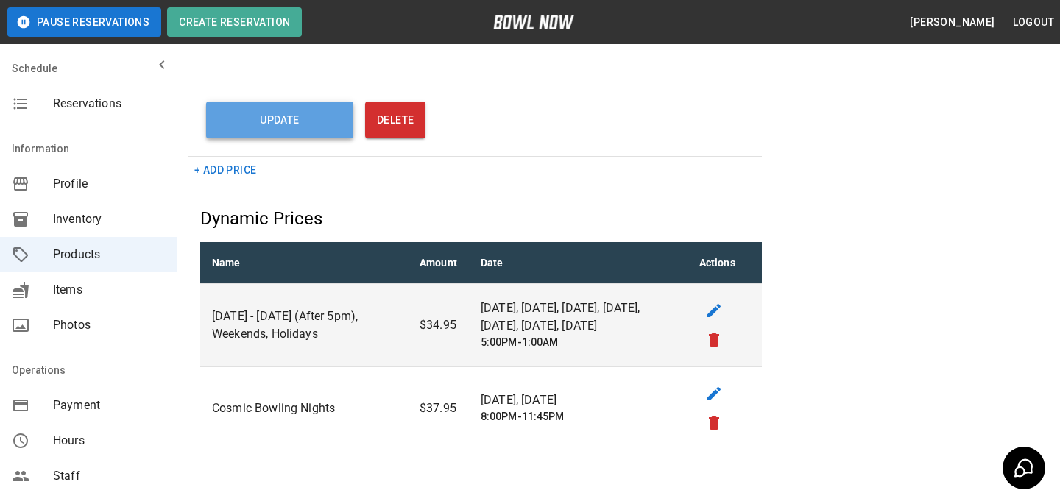
click at [278, 123] on button "Update" at bounding box center [279, 120] width 147 height 37
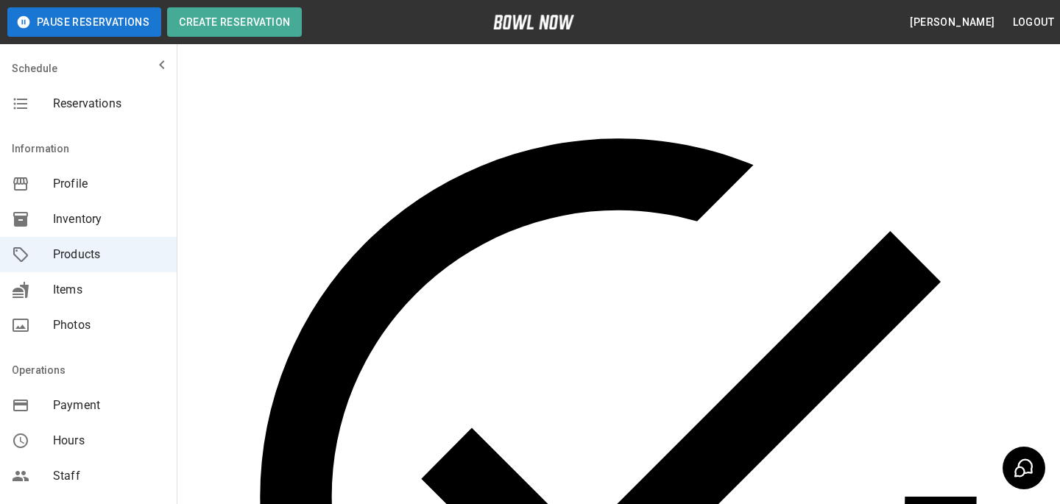
scroll to position [0, 0]
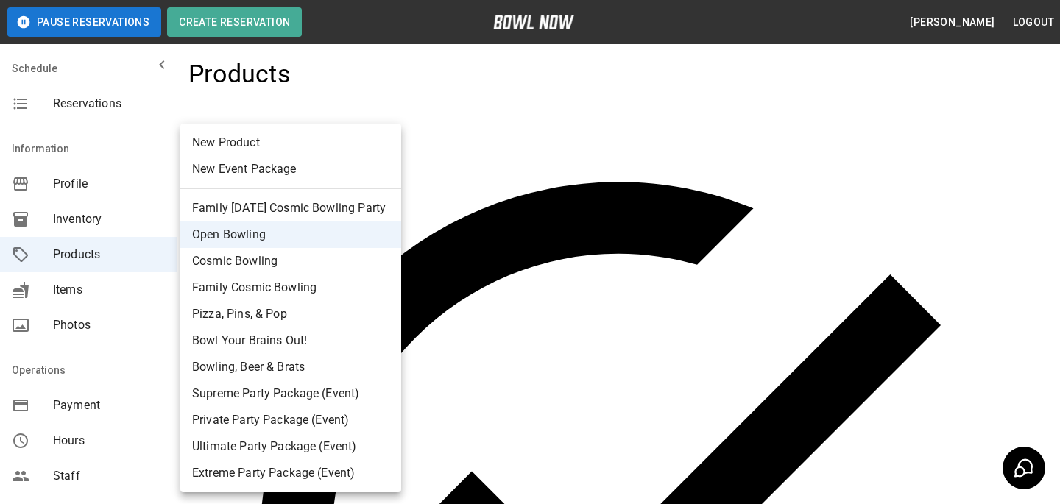
click at [307, 254] on li "Cosmic Bowling" at bounding box center [290, 261] width 221 height 27
type input "*"
type input "**********"
type input "*"
type input "**"
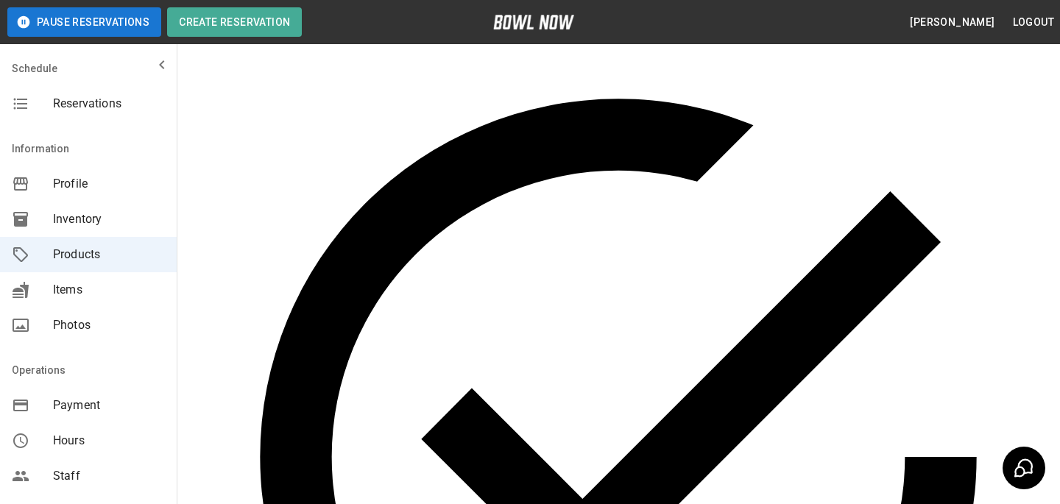
scroll to position [84, 0]
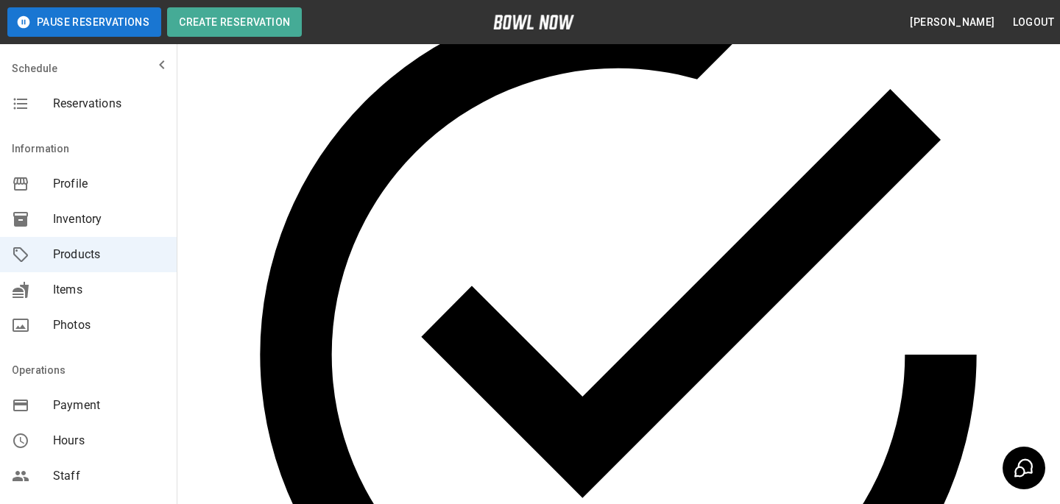
scroll to position [169, 0]
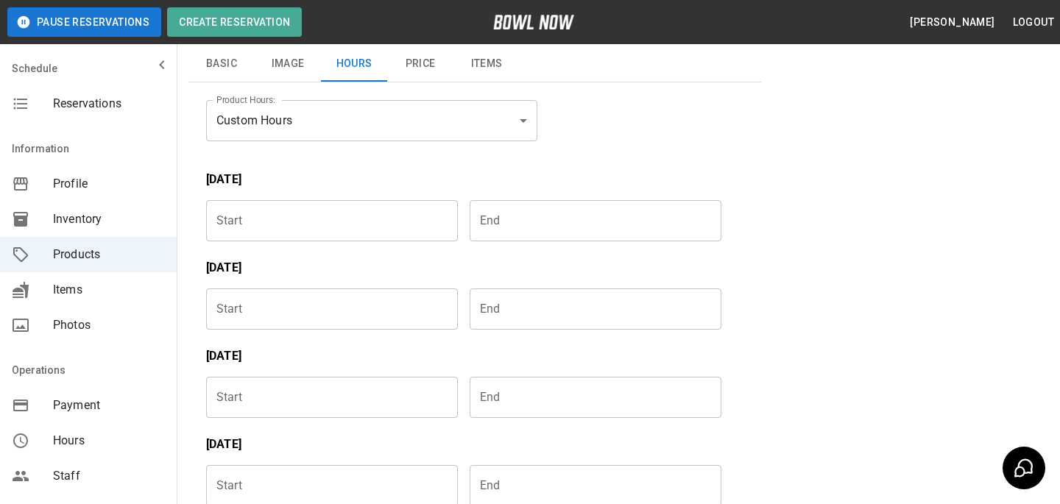
click at [223, 124] on body "**********" at bounding box center [530, 397] width 1060 height 1133
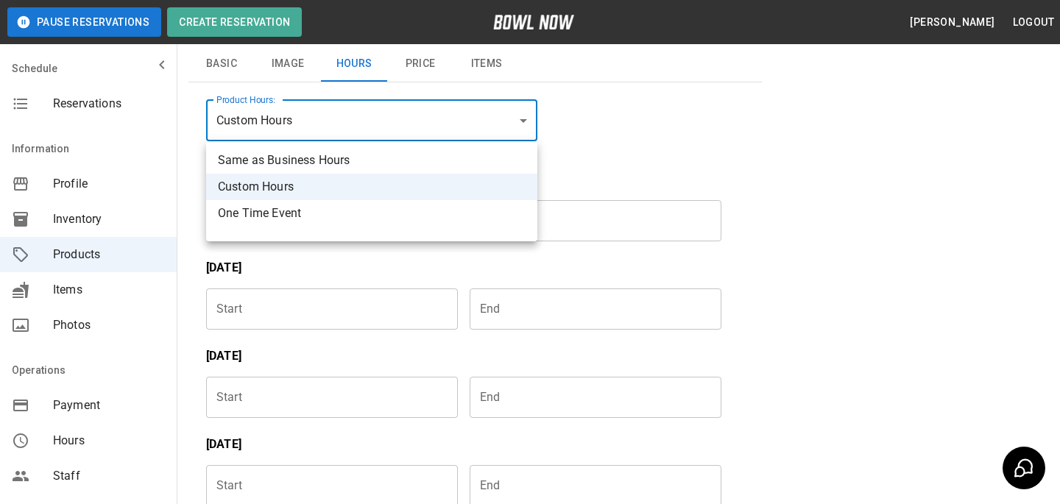
click at [218, 74] on div at bounding box center [530, 252] width 1060 height 504
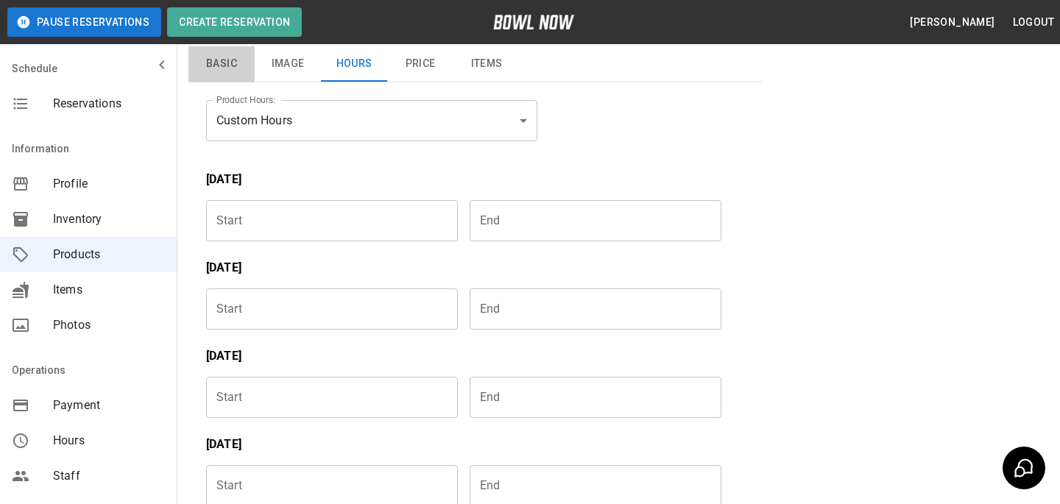
click at [218, 68] on button "Basic" at bounding box center [221, 63] width 66 height 35
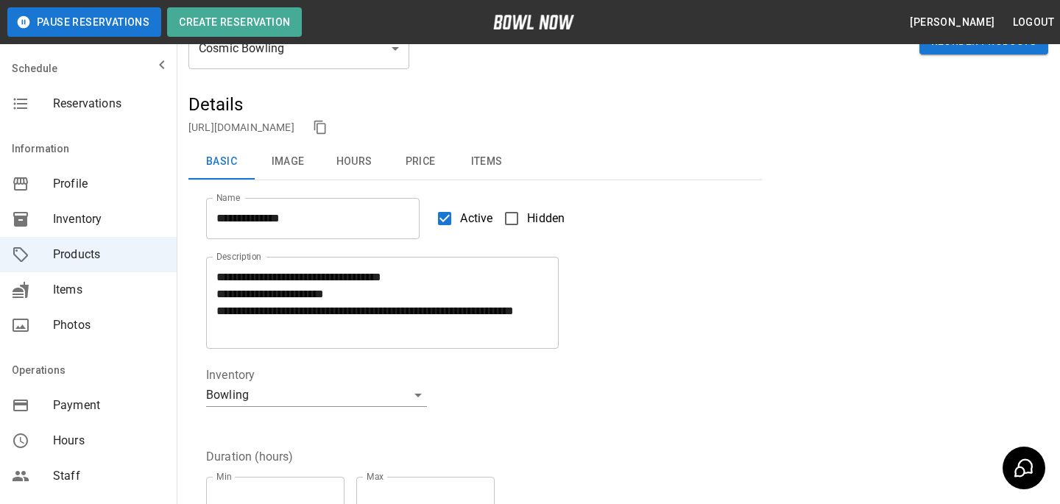
scroll to position [60, 0]
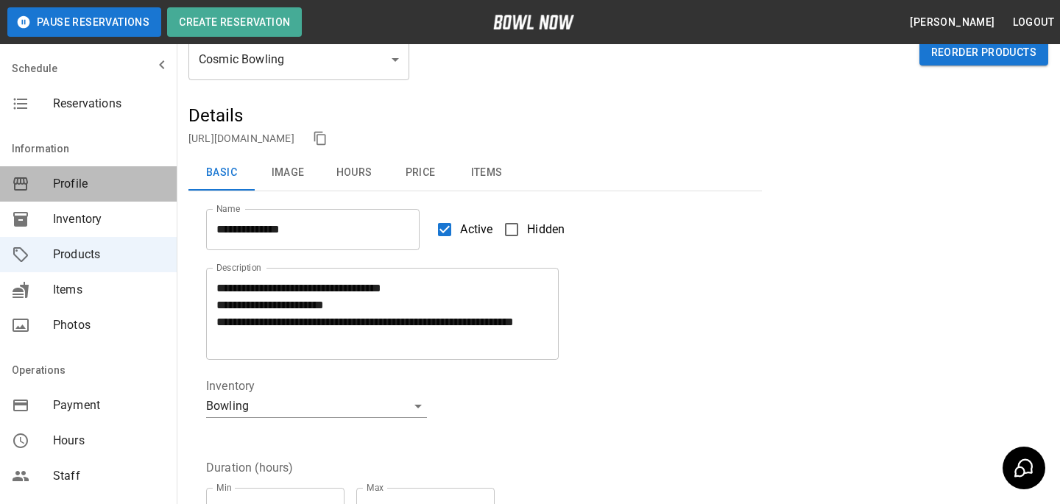
click at [105, 187] on span "Profile" at bounding box center [109, 184] width 112 height 18
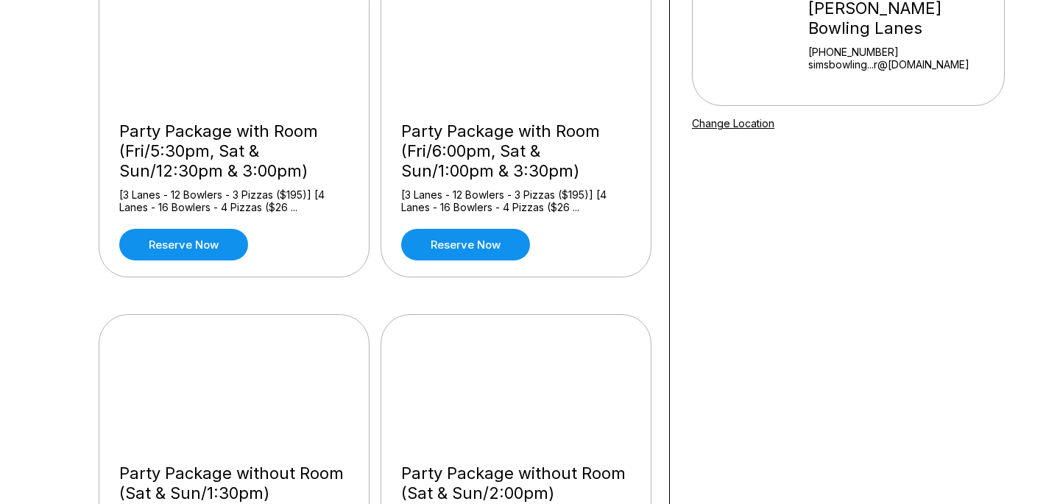
scroll to position [143, 0]
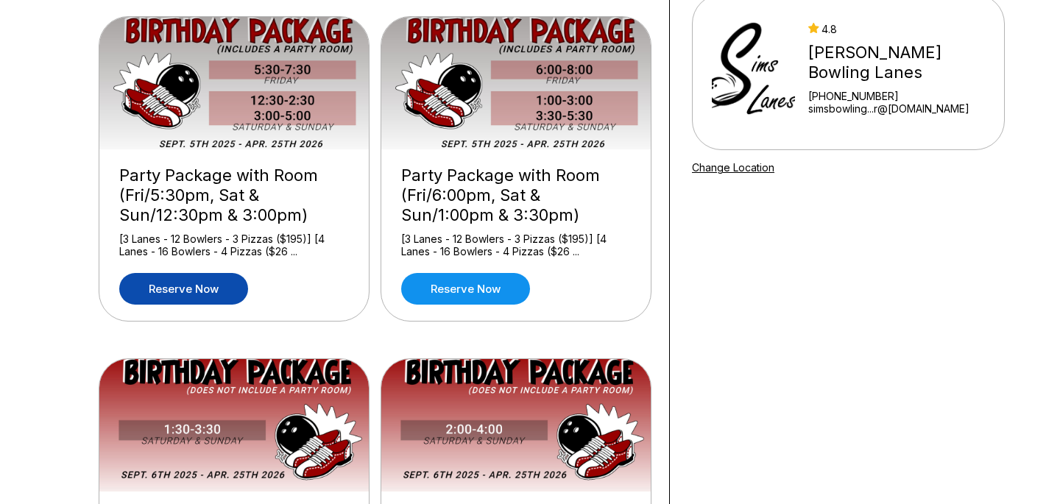
click at [233, 282] on link "Reserve now" at bounding box center [183, 289] width 129 height 32
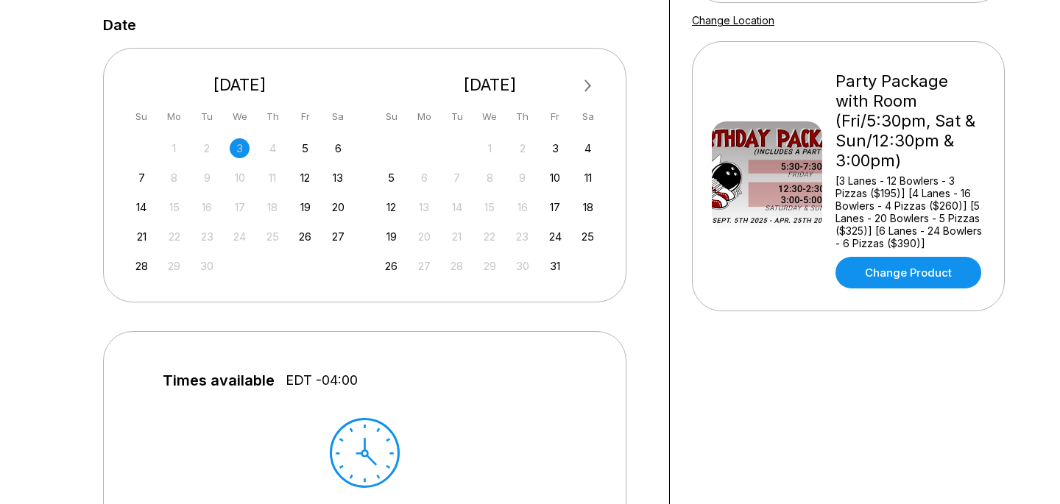
scroll to position [280, 0]
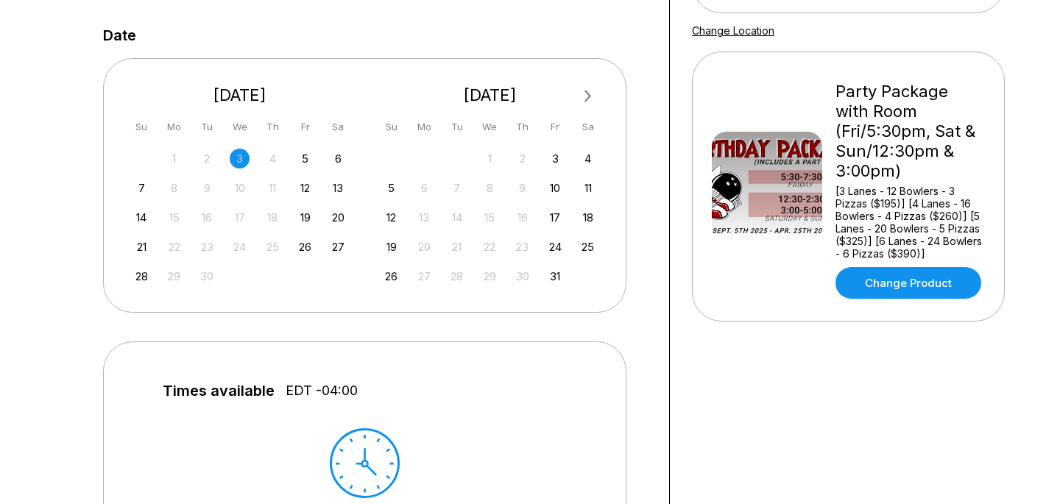
click at [342, 226] on div "14 15 16 17 18 19 20" at bounding box center [240, 216] width 221 height 22
click at [342, 221] on div "20" at bounding box center [338, 218] width 20 height 20
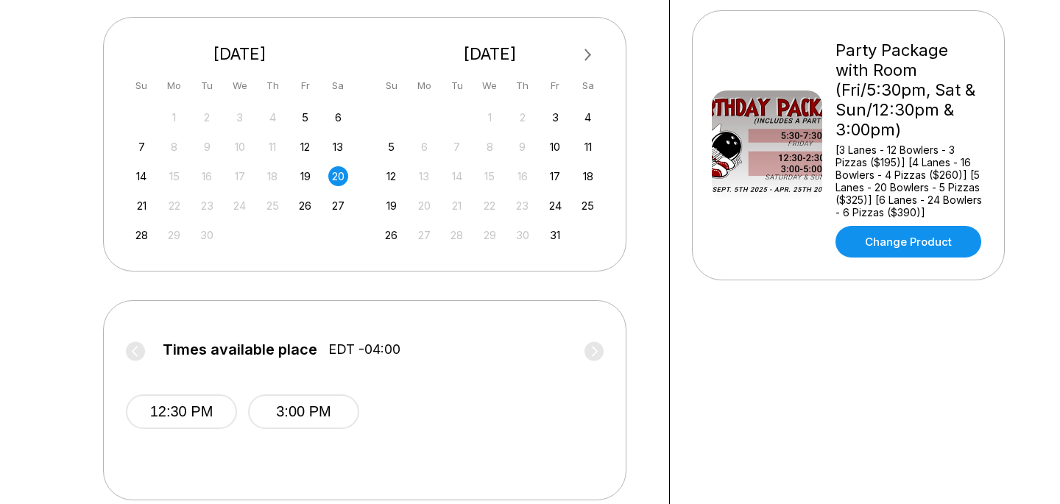
scroll to position [317, 0]
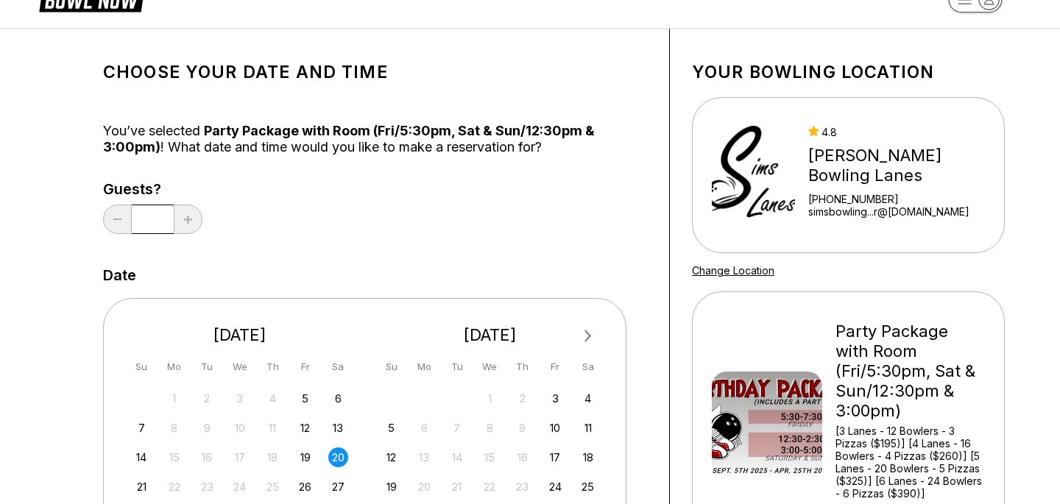
click at [493, 278] on div "Date" at bounding box center [375, 275] width 544 height 16
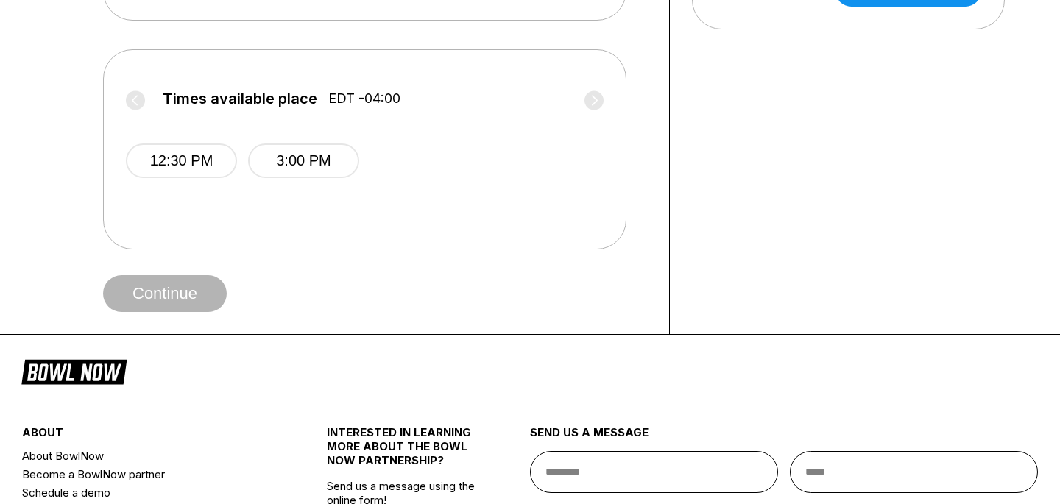
scroll to position [258, 0]
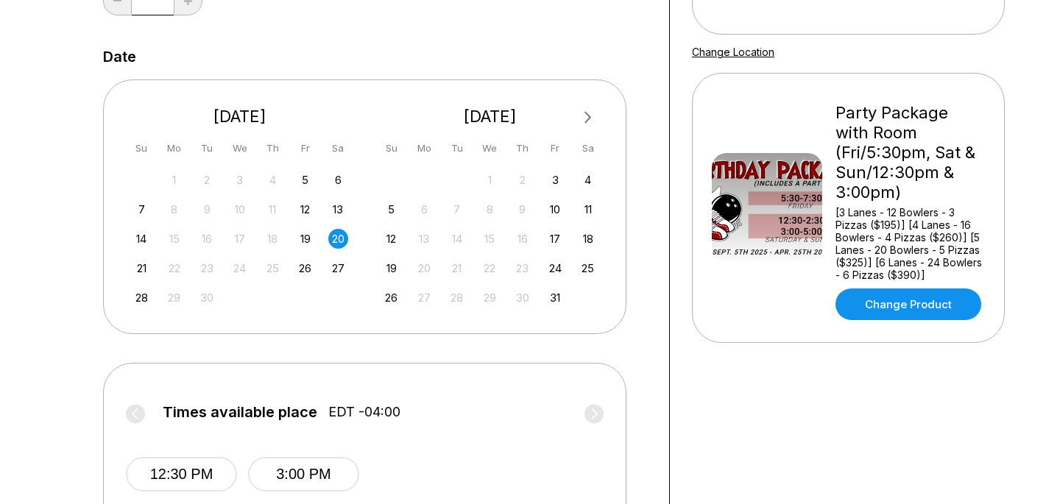
click at [764, 356] on div "Your bowling location 4.8 Sims Bowling Lanes +17248439601 simsbowling...r@gmail…" at bounding box center [848, 229] width 357 height 838
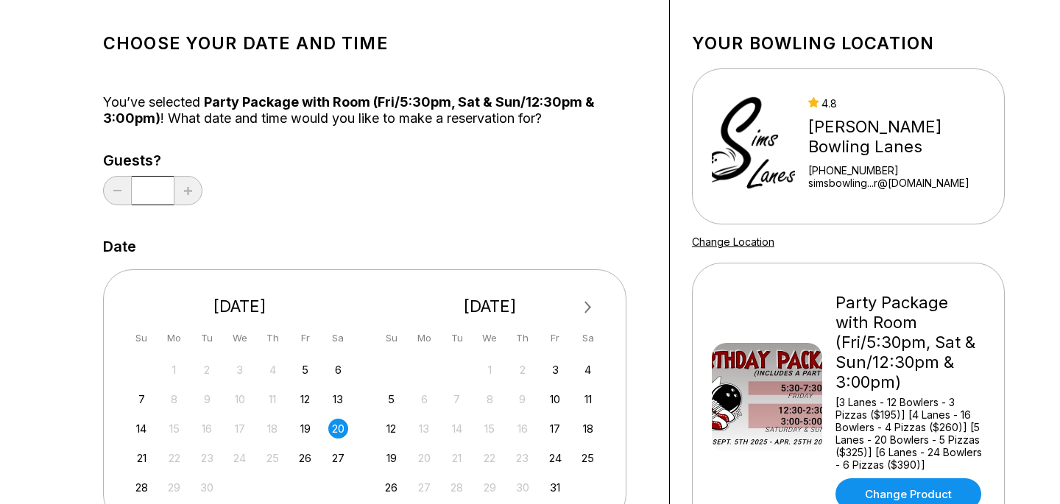
scroll to position [99, 0]
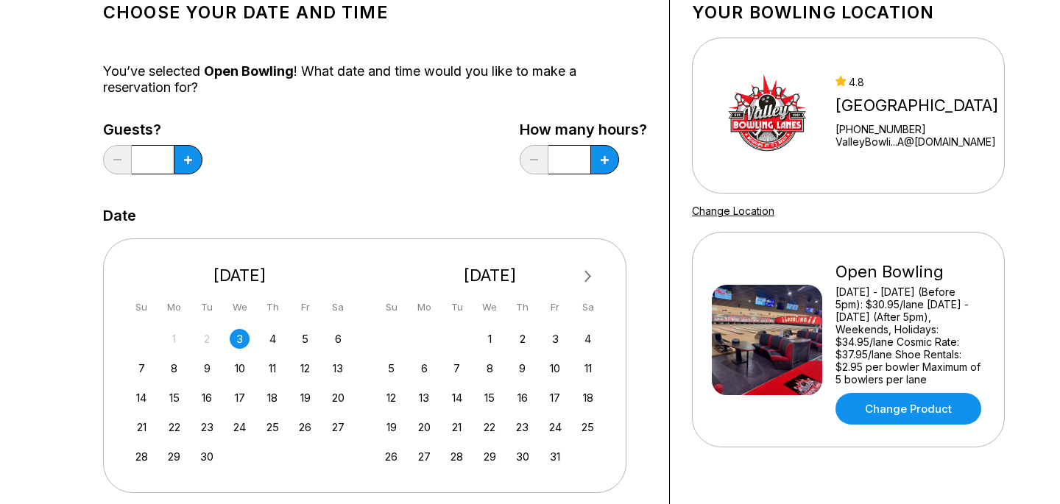
scroll to position [275, 0]
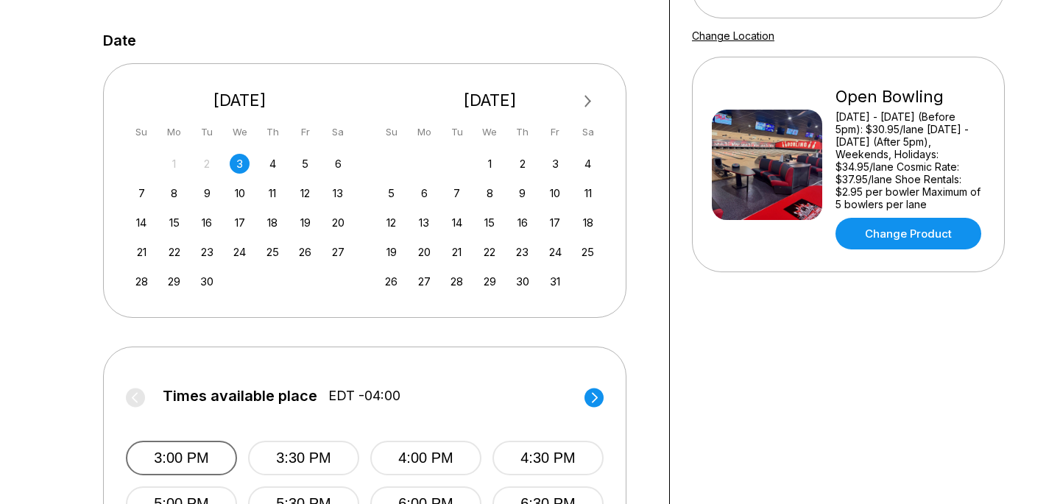
click at [217, 448] on button "3:00 PM" at bounding box center [181, 458] width 111 height 35
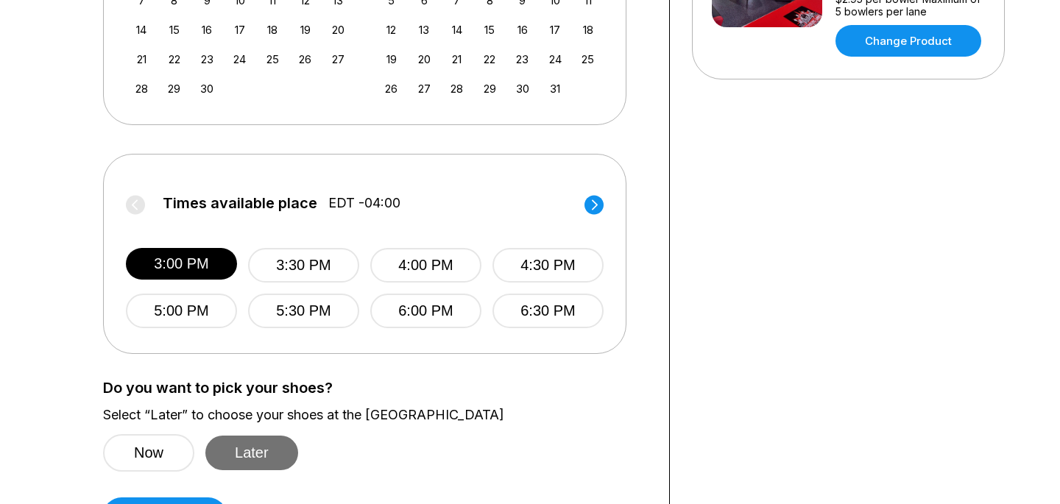
scroll to position [510, 0]
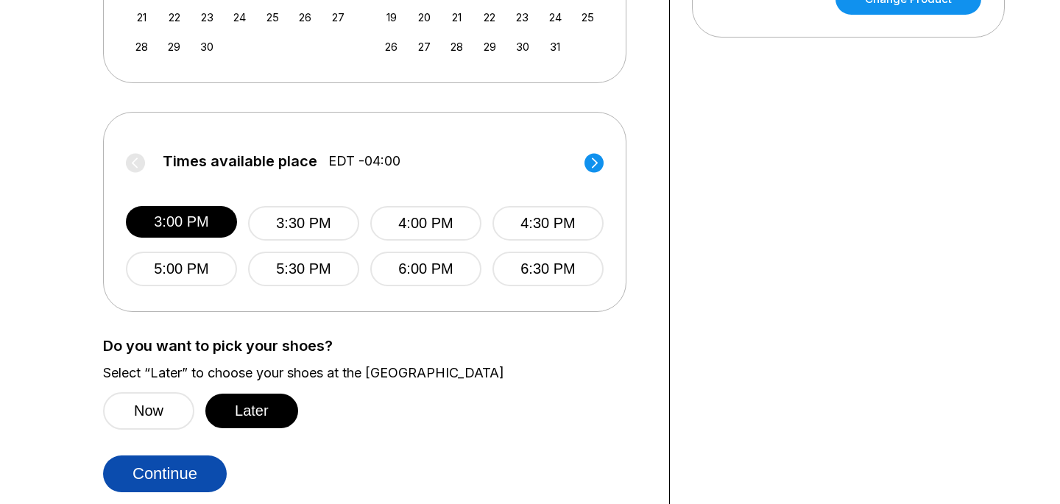
click at [172, 456] on button "Continue" at bounding box center [165, 474] width 124 height 37
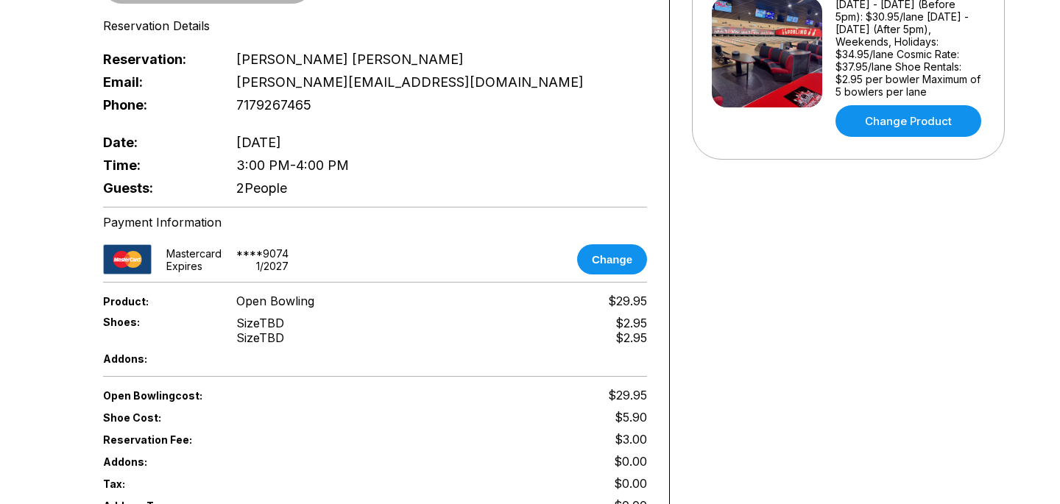
scroll to position [408, 0]
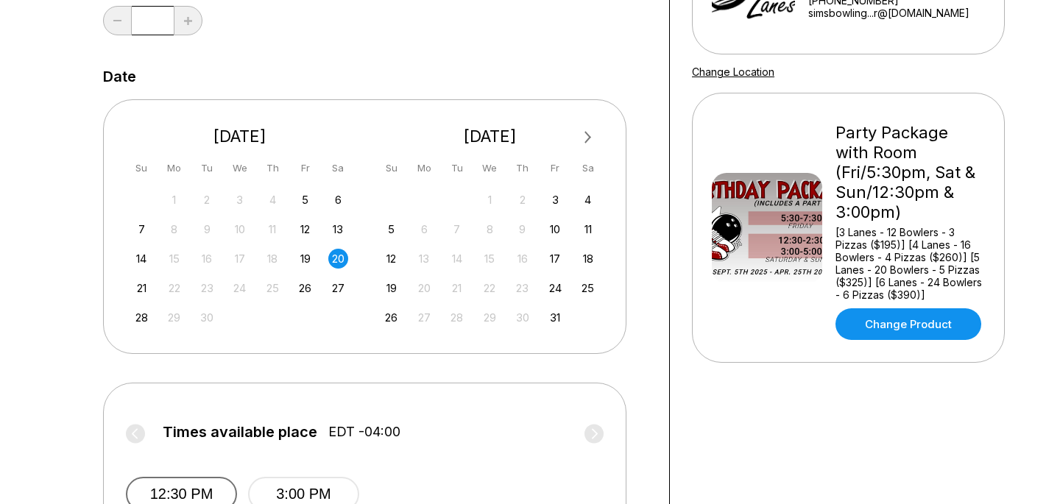
scroll to position [25, 0]
